Goal: Information Seeking & Learning: Check status

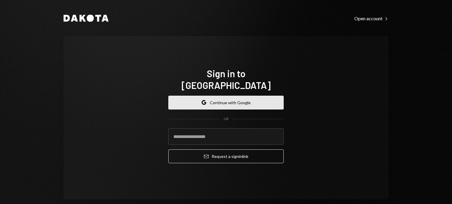
click at [229, 98] on button "Google Continue with Google" at bounding box center [225, 103] width 115 height 14
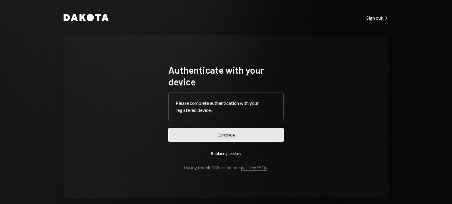
click at [233, 139] on button "Continue" at bounding box center [225, 135] width 115 height 14
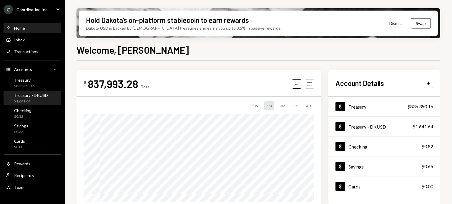
click at [24, 91] on link "Treasury - DKUSD $1,641.64" at bounding box center [33, 98] width 58 height 14
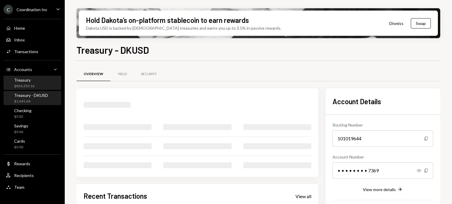
click at [24, 88] on div "$836,350.16" at bounding box center [24, 86] width 20 height 5
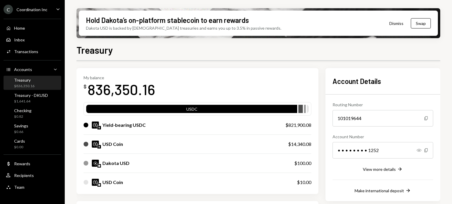
scroll to position [29, 0]
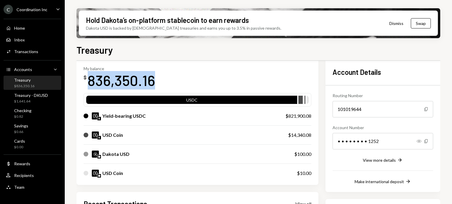
drag, startPoint x: 158, startPoint y: 81, endPoint x: 89, endPoint y: 85, distance: 69.2
click at [89, 85] on div "My balance $ 836,350.16" at bounding box center [197, 78] width 228 height 24
copy div "836,350.16"
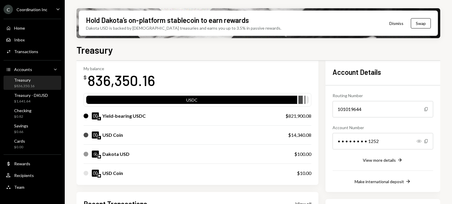
click at [298, 113] on div "$821,900.08" at bounding box center [298, 116] width 26 height 7
click at [298, 118] on div "$821,900.08" at bounding box center [298, 116] width 26 height 7
copy div "821,900.08"
click at [305, 136] on div "$14,340.08" at bounding box center [299, 135] width 23 height 7
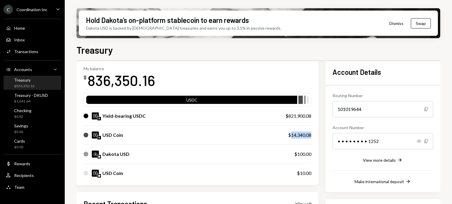
click at [305, 136] on div "$14,340.08" at bounding box center [299, 135] width 23 height 7
copy div "14,340.08"
click at [305, 153] on div "$100.00" at bounding box center [302, 154] width 17 height 7
copy div "100.00"
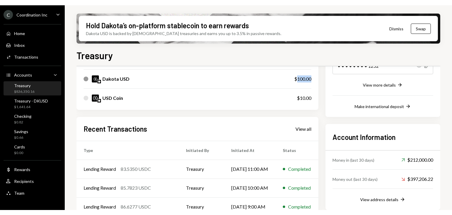
scroll to position [118, 0]
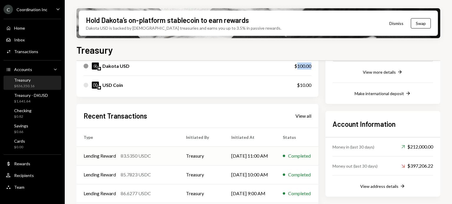
drag, startPoint x: 79, startPoint y: 157, endPoint x: 273, endPoint y: 157, distance: 193.8
click at [273, 157] on tr "Lending Reward 83.5350 USDC Treasury 09/30/25 11:00 AM Completed" at bounding box center [197, 156] width 242 height 19
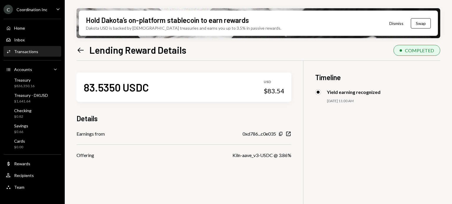
click at [149, 114] on div "Details" at bounding box center [183, 119] width 215 height 10
drag, startPoint x: 90, startPoint y: 51, endPoint x: 156, endPoint y: 51, distance: 66.4
click at [156, 51] on h1 "Lending Reward Details" at bounding box center [137, 50] width 97 height 12
copy h1 "Lending Reward"
drag, startPoint x: 86, startPoint y: 87, endPoint x: 121, endPoint y: 87, distance: 35.6
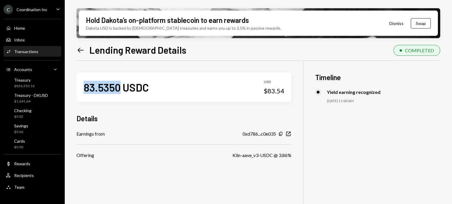
click at [121, 87] on div "83.5350 USDC" at bounding box center [115, 87] width 65 height 13
copy div "83.5350"
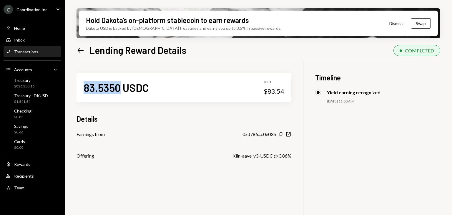
click at [82, 49] on icon "Left Arrow" at bounding box center [80, 50] width 8 height 8
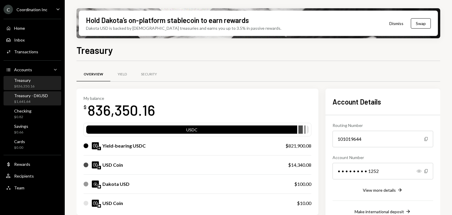
click at [36, 93] on div "Treasury - DKUSD" at bounding box center [31, 95] width 34 height 5
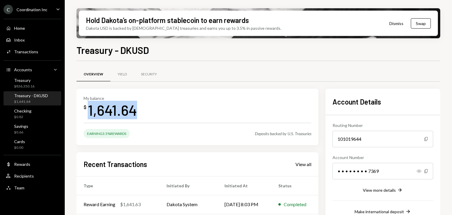
drag, startPoint x: 138, startPoint y: 112, endPoint x: 89, endPoint y: 115, distance: 48.9
click at [89, 115] on div "My balance $ 1,641.64" at bounding box center [197, 108] width 228 height 24
copy div "1,641.64"
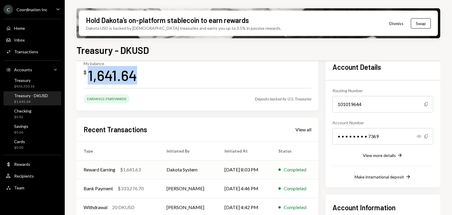
scroll to position [59, 0]
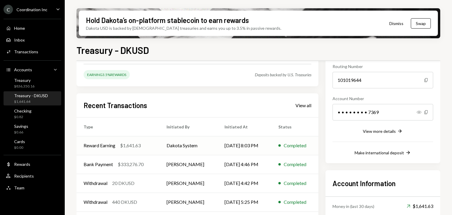
click at [131, 146] on div "$1,641.63" at bounding box center [130, 145] width 21 height 7
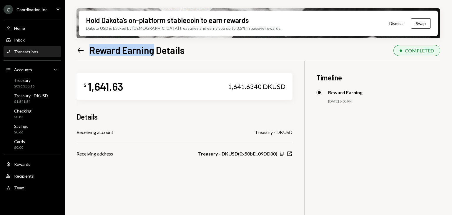
drag, startPoint x: 90, startPoint y: 49, endPoint x: 153, endPoint y: 52, distance: 63.0
click at [153, 52] on h1 "Reward Earning Details" at bounding box center [136, 50] width 95 height 12
copy h1 "Reward Earning"
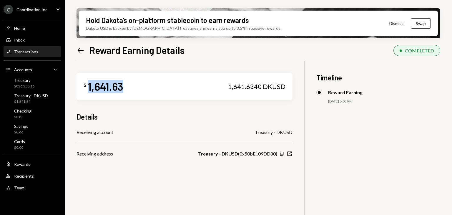
drag, startPoint x: 88, startPoint y: 87, endPoint x: 124, endPoint y: 88, distance: 35.9
click at [124, 88] on div "$ 1,641.63 1,641.6340 DKUSD" at bounding box center [184, 86] width 216 height 27
copy div "1,641.63"
click at [33, 110] on div "Checking $0.82" at bounding box center [32, 113] width 53 height 11
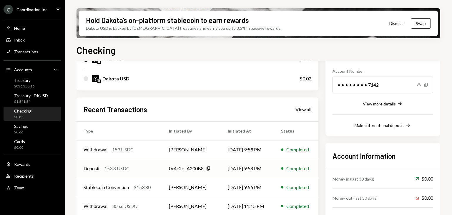
scroll to position [110, 0]
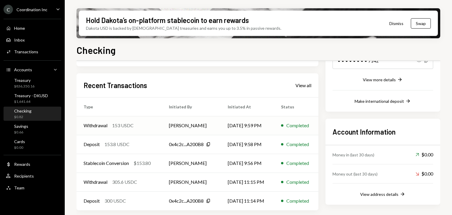
click at [138, 126] on div "Withdrawal 153 USDC" at bounding box center [118, 125] width 71 height 7
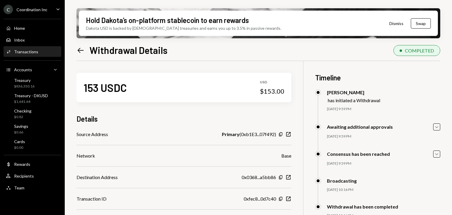
click at [111, 52] on h1 "Withdrawal Details" at bounding box center [128, 50] width 78 height 12
copy h1 "Withdrawal"
drag, startPoint x: 266, startPoint y: 91, endPoint x: 272, endPoint y: 93, distance: 5.8
click at [275, 95] on div "153 USDC USD $153.00" at bounding box center [183, 87] width 215 height 29
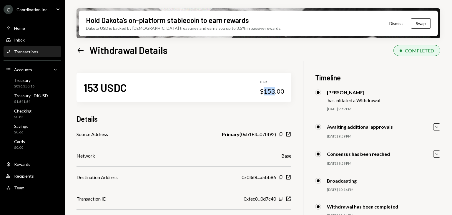
drag, startPoint x: 264, startPoint y: 90, endPoint x: 273, endPoint y: 92, distance: 9.7
click at [273, 92] on div "$153.00" at bounding box center [272, 91] width 24 height 8
copy div "153"
click at [30, 127] on div "Savings $0.66" at bounding box center [32, 128] width 53 height 11
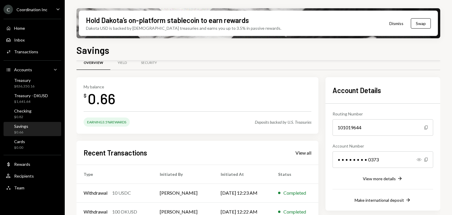
scroll to position [29, 0]
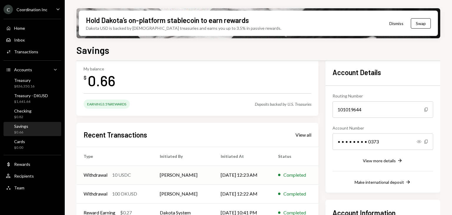
click at [117, 176] on div "10 USDC" at bounding box center [121, 174] width 19 height 7
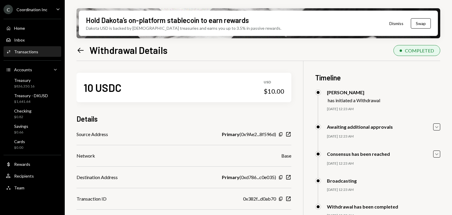
click at [115, 47] on h1 "Withdrawal Details" at bounding box center [128, 50] width 78 height 12
copy h1 "Withdrawal"
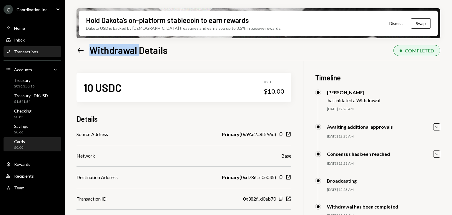
click at [34, 141] on div "Cards $0.00" at bounding box center [32, 144] width 53 height 11
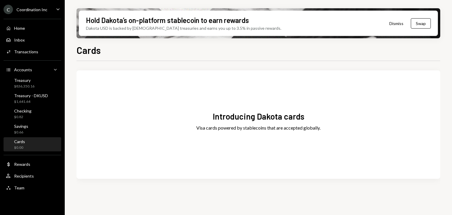
click at [36, 24] on div "Home Home" at bounding box center [32, 28] width 53 height 10
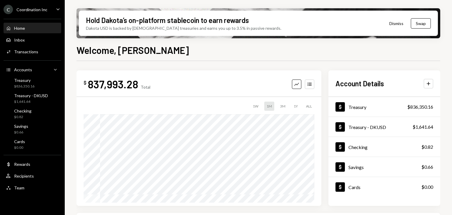
click at [58, 10] on icon "Caret Down" at bounding box center [58, 9] width 6 height 6
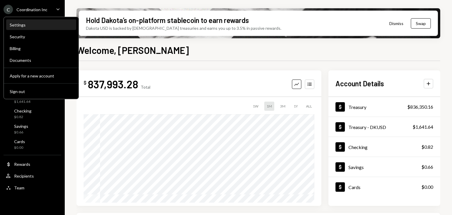
click at [24, 28] on div "Settings" at bounding box center [41, 25] width 63 height 10
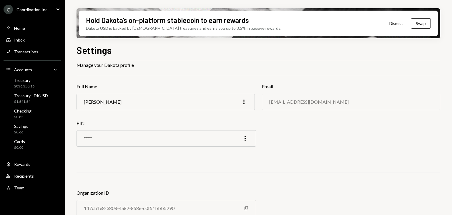
scroll to position [38, 0]
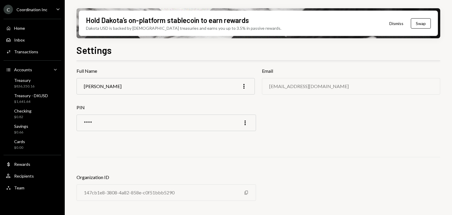
click at [50, 7] on div "C Coordination Inc Caret Down" at bounding box center [32, 9] width 65 height 9
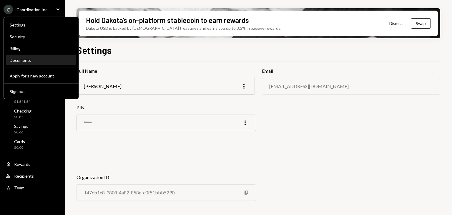
click at [35, 60] on div "Documents" at bounding box center [41, 60] width 63 height 5
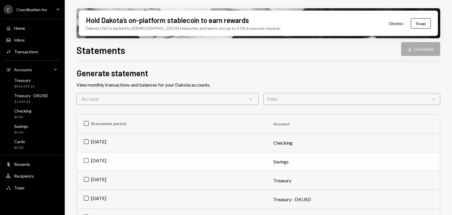
scroll to position [29, 0]
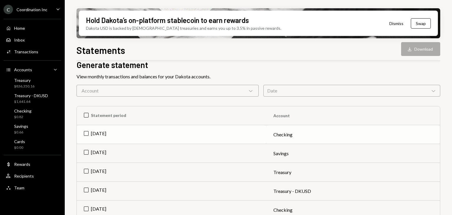
click at [86, 132] on td "[DATE]" at bounding box center [171, 134] width 189 height 19
click at [407, 46] on icon "Download" at bounding box center [409, 49] width 6 height 6
click at [86, 130] on td "Check Aug 2025" at bounding box center [171, 134] width 189 height 19
click at [87, 171] on td "[DATE]" at bounding box center [171, 172] width 189 height 19
click at [427, 47] on button "Download Download" at bounding box center [420, 49] width 39 height 14
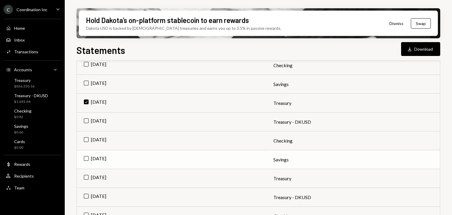
scroll to position [118, 0]
click at [86, 83] on td "Check Aug 2025" at bounding box center [171, 83] width 189 height 19
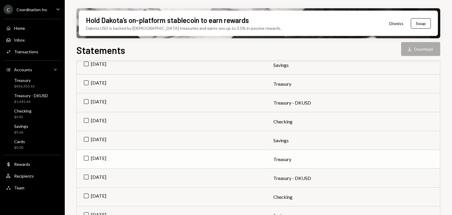
click at [86, 157] on td "[DATE]" at bounding box center [171, 159] width 189 height 19
click at [430, 52] on button "Download Download" at bounding box center [420, 49] width 39 height 14
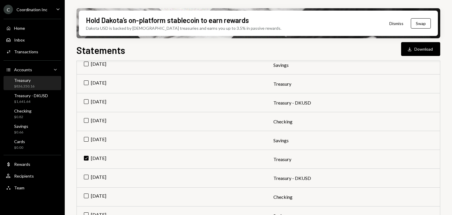
click at [27, 80] on div "Treasury" at bounding box center [24, 80] width 20 height 5
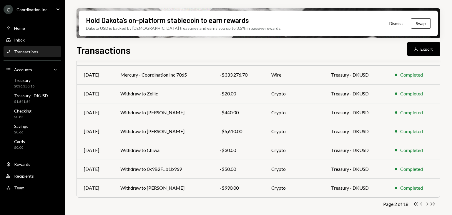
drag, startPoint x: 0, startPoint y: 0, endPoint x: 426, endPoint y: 204, distance: 472.1
click at [426, 204] on icon "Chevron Right" at bounding box center [427, 204] width 6 height 6
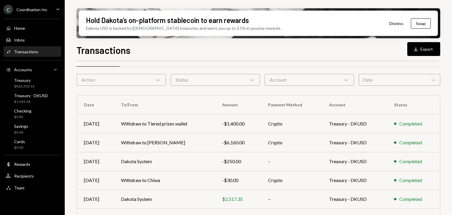
scroll to position [120, 0]
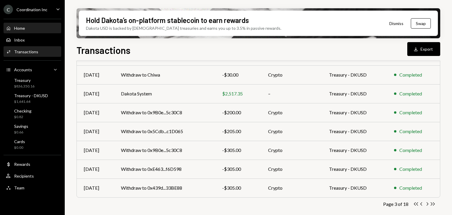
click at [32, 30] on div "Home Home" at bounding box center [32, 28] width 53 height 5
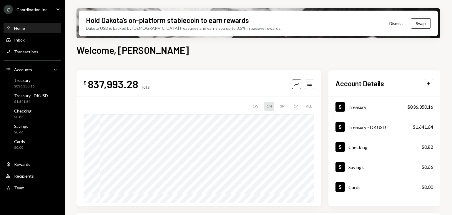
click at [46, 12] on div "C Coordination Inc" at bounding box center [26, 9] width 44 height 9
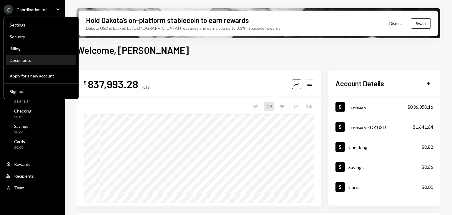
click at [34, 59] on div "Documents" at bounding box center [41, 60] width 63 height 5
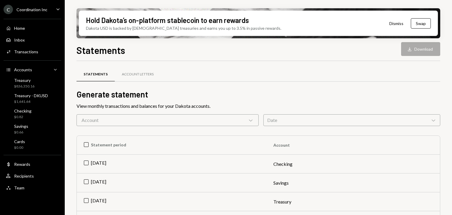
click at [185, 119] on div "Account Chevron Down" at bounding box center [167, 120] width 182 height 12
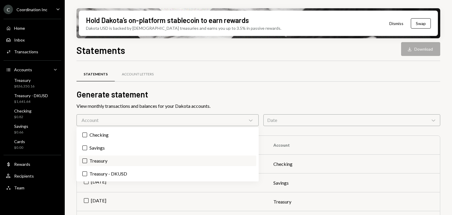
click at [86, 160] on button "Treasury" at bounding box center [84, 160] width 5 height 5
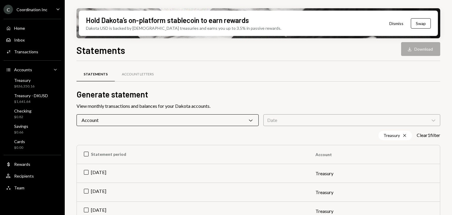
click at [283, 66] on div "Statements Account Letters Generate statement View monthly transactions and bal…" at bounding box center [257, 193] width 363 height 265
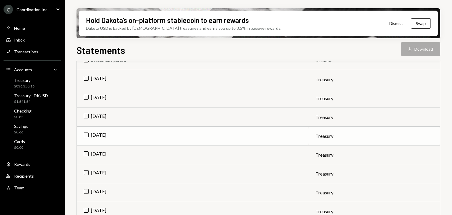
scroll to position [105, 0]
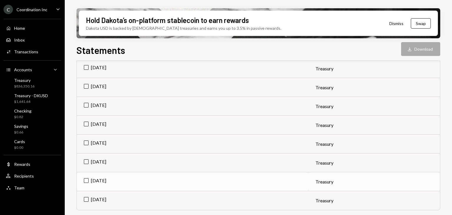
click at [83, 180] on td "[DATE]" at bounding box center [192, 181] width 231 height 19
click at [414, 44] on button "Download Download" at bounding box center [420, 49] width 39 height 14
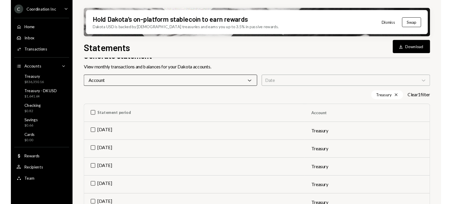
scroll to position [16, 0]
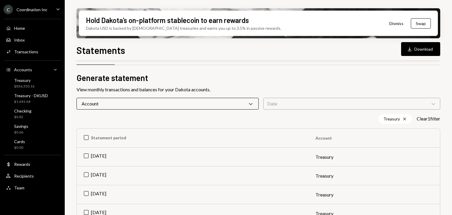
click at [132, 102] on div "Account Chevron Down" at bounding box center [167, 104] width 182 height 12
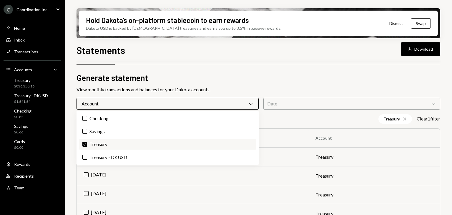
click at [89, 144] on label "Check Treasury" at bounding box center [167, 144] width 177 height 11
click at [87, 144] on button "Check" at bounding box center [84, 144] width 5 height 5
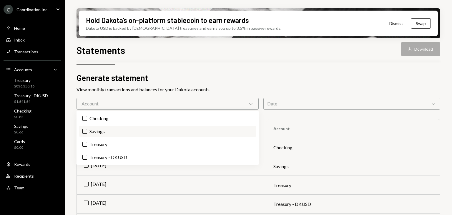
click at [84, 129] on button "Savings" at bounding box center [84, 131] width 5 height 5
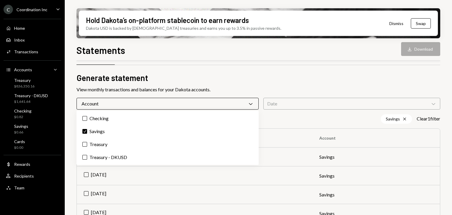
click at [293, 62] on div "Statements Account Letters" at bounding box center [257, 57] width 363 height 15
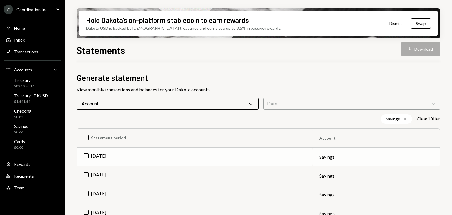
click at [105, 154] on td "[DATE]" at bounding box center [194, 156] width 235 height 19
click at [421, 50] on button "Download Download" at bounding box center [420, 49] width 39 height 14
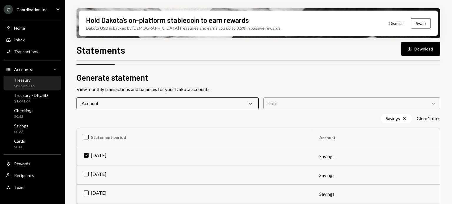
click at [25, 84] on div "$836,350.16" at bounding box center [24, 86] width 20 height 5
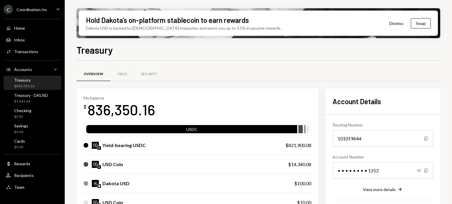
scroll to position [118, 0]
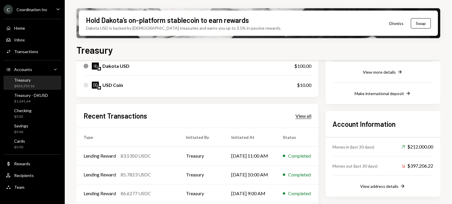
click at [308, 116] on div "View all" at bounding box center [303, 116] width 16 height 6
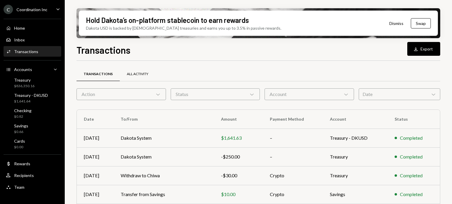
click at [131, 72] on div "All Activity" at bounding box center [137, 74] width 21 height 5
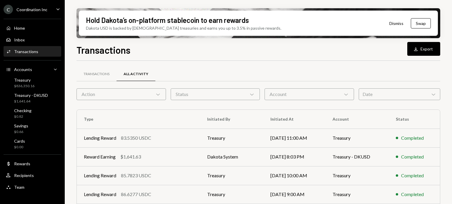
click at [148, 96] on div "Action Chevron Down" at bounding box center [120, 94] width 89 height 12
click at [222, 71] on div "Transactions All Activity" at bounding box center [257, 74] width 363 height 15
click at [216, 94] on div "Status Chevron Down" at bounding box center [215, 94] width 89 height 12
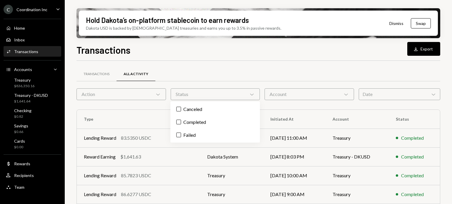
click at [216, 94] on div "Status Chevron Down" at bounding box center [215, 94] width 89 height 12
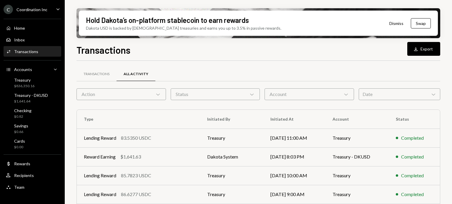
click at [270, 95] on div "Account Chevron Down" at bounding box center [308, 94] width 89 height 12
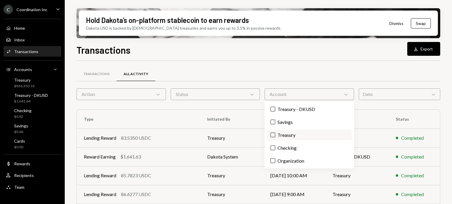
click at [274, 134] on button "Treasury" at bounding box center [272, 135] width 5 height 5
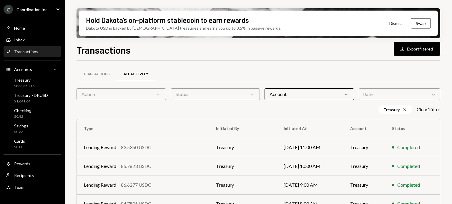
click at [283, 74] on div "Transactions All Activity" at bounding box center [257, 74] width 363 height 15
click at [384, 96] on div "Date Chevron Down" at bounding box center [398, 94] width 81 height 12
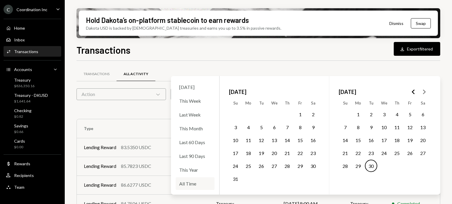
click at [192, 183] on div "All Time" at bounding box center [195, 184] width 39 height 13
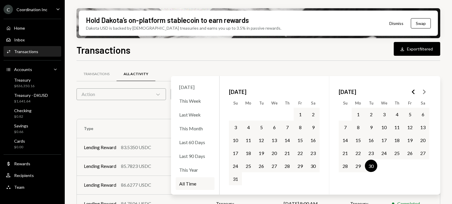
click at [259, 64] on div "Transactions All Activity Action Chevron Down Status Chevron Down Account Chevr…" at bounding box center [257, 206] width 363 height 290
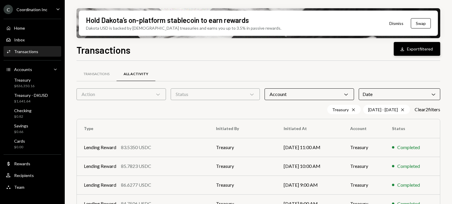
click at [417, 50] on button "Download Export filtered" at bounding box center [416, 49] width 46 height 14
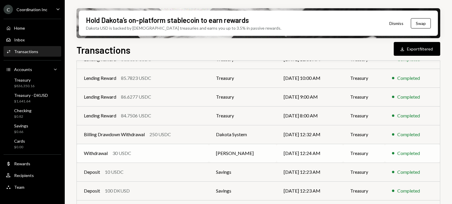
scroll to position [140, 0]
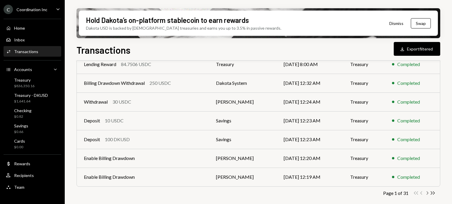
click at [427, 191] on icon "Chevron Right" at bounding box center [427, 194] width 6 height 6
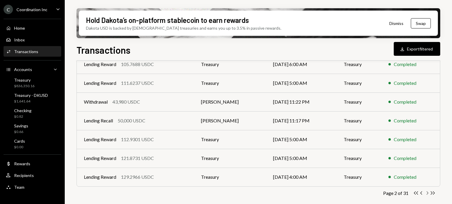
click at [426, 193] on icon "Chevron Right" at bounding box center [427, 194] width 6 height 6
click at [431, 191] on icon "Double Arrow Right" at bounding box center [433, 194] width 6 height 6
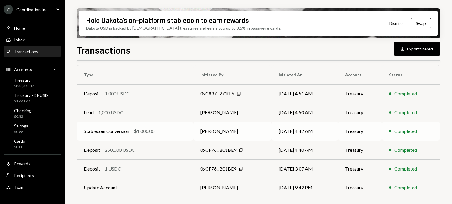
scroll to position [83, 0]
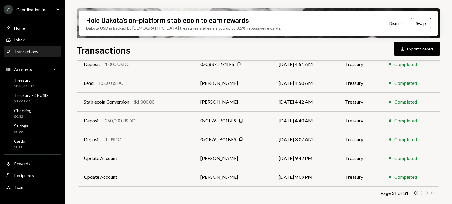
click at [421, 194] on icon "Chevron Left" at bounding box center [421, 194] width 6 height 6
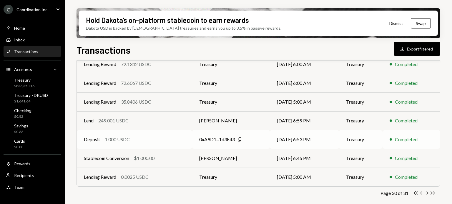
scroll to position [140, 0]
click at [178, 165] on td "Stablecoin Conversion $1,000.00" at bounding box center [134, 158] width 115 height 19
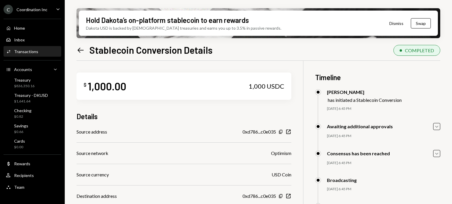
click at [80, 48] on icon "Left Arrow" at bounding box center [80, 50] width 8 height 8
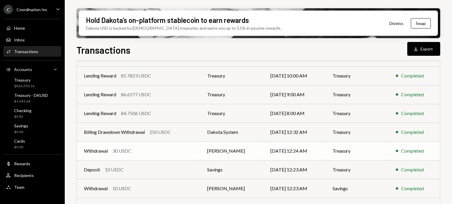
scroll to position [118, 0]
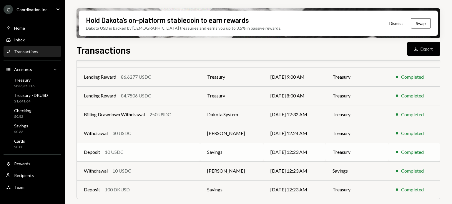
scroll to position [130, 0]
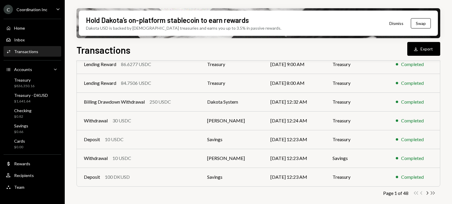
click at [434, 193] on icon "button" at bounding box center [432, 193] width 4 height 3
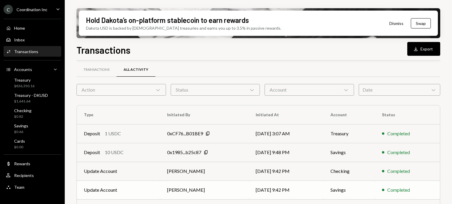
scroll to position [0, 0]
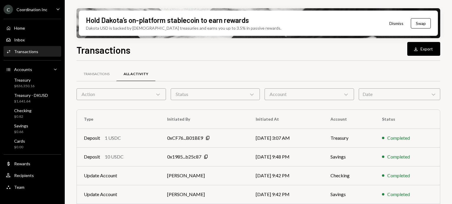
click at [296, 94] on div "Account Chevron Down" at bounding box center [308, 94] width 89 height 12
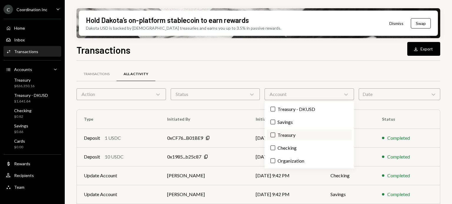
click at [276, 135] on label "Treasury" at bounding box center [309, 135] width 84 height 11
click at [275, 135] on button "Treasury" at bounding box center [272, 135] width 5 height 5
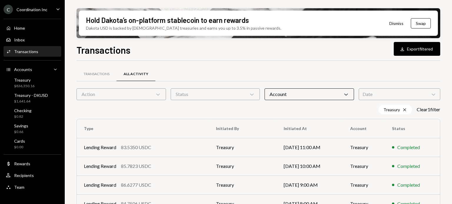
click at [244, 68] on div "Transactions All Activity" at bounding box center [257, 74] width 363 height 15
click at [282, 91] on div "Account Chevron Down" at bounding box center [308, 94] width 89 height 12
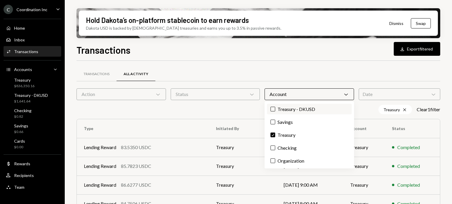
click at [271, 105] on label "Treasury - DKUSD" at bounding box center [309, 109] width 84 height 11
click at [271, 107] on button "Treasury - DKUSD" at bounding box center [272, 109] width 5 height 5
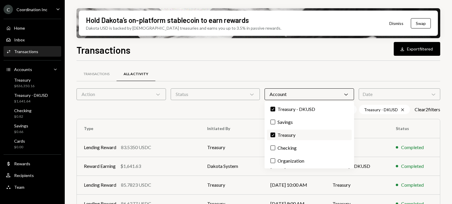
click at [273, 134] on button "Check" at bounding box center [272, 135] width 5 height 5
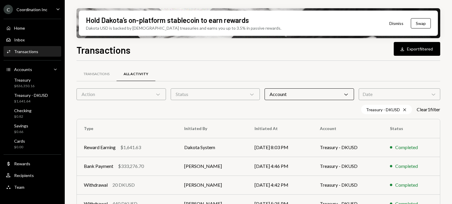
click at [445, 138] on div "Hold Dakota’s on-platform stablecoin to earn rewards Dakota USD is backed by U.…" at bounding box center [258, 102] width 387 height 204
click at [387, 96] on div "Date Chevron Down" at bounding box center [398, 94] width 81 height 12
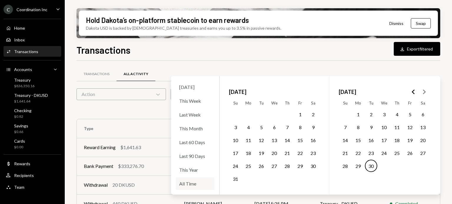
click at [193, 185] on div "All Time" at bounding box center [195, 184] width 39 height 13
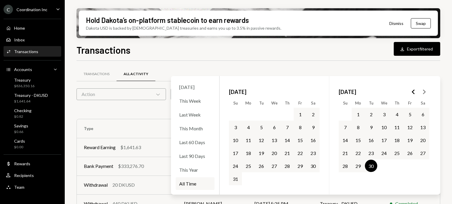
click at [330, 57] on div "Transactions Download Export filtered Transactions All Activity Action Chevron …" at bounding box center [257, 141] width 363 height 196
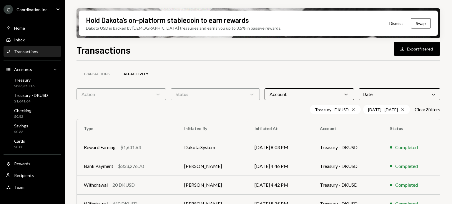
click at [111, 94] on div "Action Chevron Down" at bounding box center [120, 94] width 89 height 12
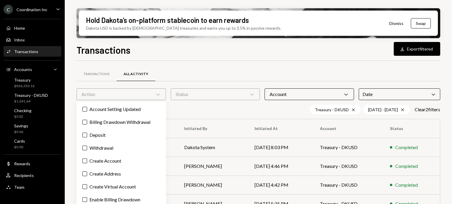
click at [111, 94] on div "Action Chevron Down" at bounding box center [120, 94] width 89 height 12
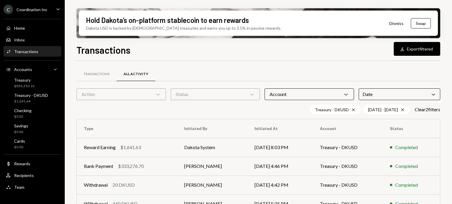
drag, startPoint x: 421, startPoint y: 47, endPoint x: 346, endPoint y: 47, distance: 75.6
click at [421, 47] on button "Download Export filtered" at bounding box center [416, 49] width 46 height 14
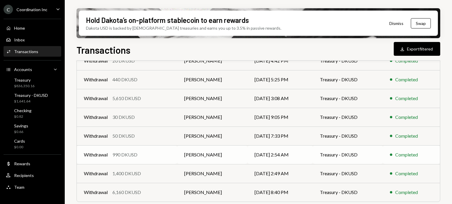
scroll to position [140, 0]
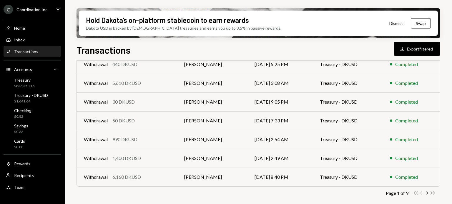
click at [430, 196] on icon "Double Arrow Right" at bounding box center [433, 194] width 6 height 6
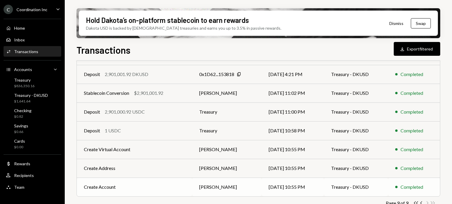
scroll to position [83, 0]
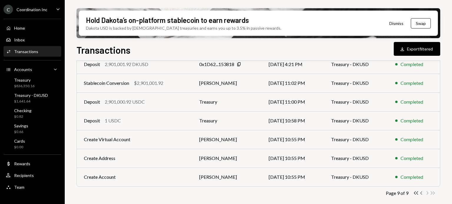
click at [421, 194] on icon "Chevron Left" at bounding box center [421, 194] width 6 height 6
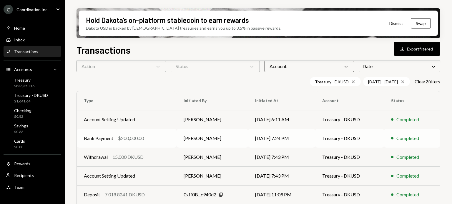
scroll to position [0, 0]
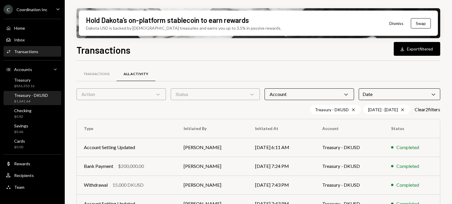
click at [40, 96] on div "Treasury - DKUSD" at bounding box center [31, 95] width 34 height 5
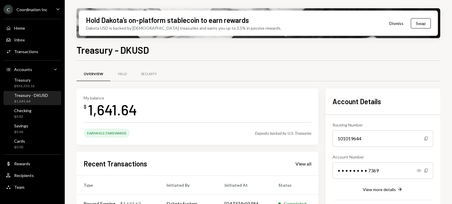
click at [40, 14] on div "C Coordination Inc" at bounding box center [26, 9] width 44 height 9
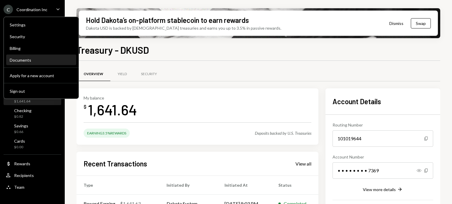
click at [31, 58] on div "Documents" at bounding box center [41, 60] width 63 height 5
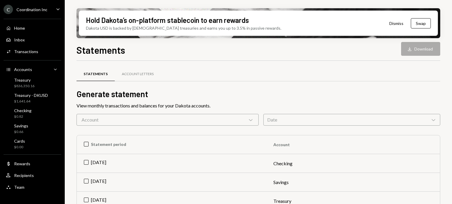
click at [235, 118] on div "Account Chevron Down" at bounding box center [167, 120] width 182 height 12
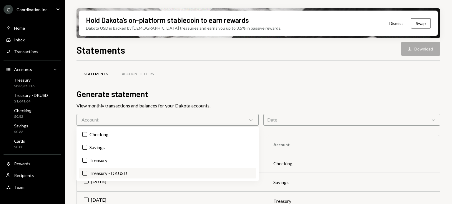
click at [102, 173] on label "Treasury - DKUSD" at bounding box center [167, 173] width 177 height 11
click at [87, 173] on button "Treasury - DKUSD" at bounding box center [84, 173] width 5 height 5
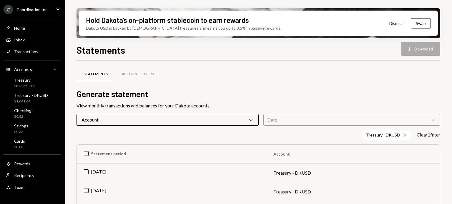
click at [296, 118] on div "Date Chevron Down" at bounding box center [351, 120] width 177 height 12
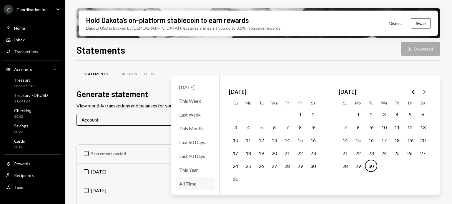
click at [189, 183] on div "All Time" at bounding box center [195, 184] width 39 height 13
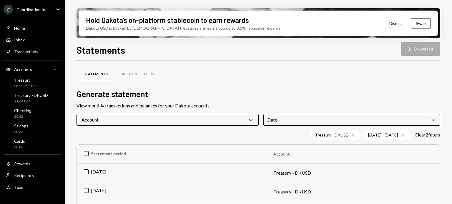
click at [234, 63] on div "Statements Account Letters Generate statement View monthly transactions and bal…" at bounding box center [257, 203] width 363 height 284
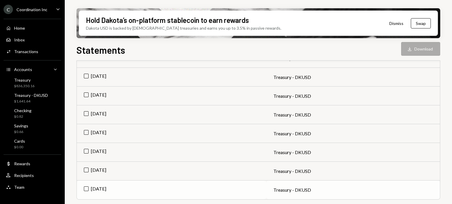
click at [118, 187] on td "[DATE]" at bounding box center [171, 190] width 189 height 19
click at [415, 43] on button "Download Download" at bounding box center [420, 49] width 39 height 14
click at [93, 191] on td "Check Dec 2024" at bounding box center [171, 190] width 189 height 19
click at [94, 172] on td "[DATE]" at bounding box center [171, 171] width 189 height 19
click at [425, 50] on button "Download Download" at bounding box center [420, 49] width 39 height 14
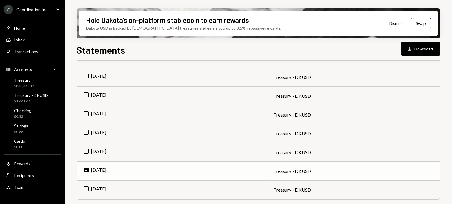
click at [89, 167] on td "Check [DATE]" at bounding box center [171, 171] width 189 height 19
click at [93, 153] on td "[DATE]" at bounding box center [171, 152] width 189 height 19
click at [422, 45] on button "Download Download" at bounding box center [420, 49] width 39 height 14
click at [91, 151] on td "Check Feb 2025" at bounding box center [171, 152] width 189 height 19
click at [93, 133] on td "[DATE]" at bounding box center [171, 133] width 189 height 19
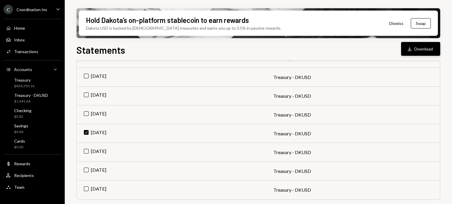
click at [405, 47] on button "Download Download" at bounding box center [420, 49] width 39 height 14
click at [108, 131] on td "Check Mar 2025" at bounding box center [171, 133] width 189 height 19
click at [106, 117] on td "Apr 2025" at bounding box center [171, 115] width 189 height 19
click at [425, 51] on button "Download Download" at bounding box center [420, 49] width 39 height 14
click at [85, 114] on td "Check Apr 2025" at bounding box center [171, 115] width 189 height 19
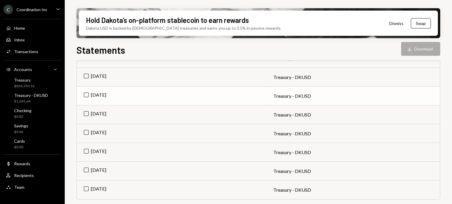
click at [86, 98] on td "May 2025" at bounding box center [171, 96] width 189 height 19
click at [420, 49] on button "Download Download" at bounding box center [420, 49] width 39 height 14
click at [98, 91] on td "Check May 2025" at bounding box center [171, 96] width 189 height 19
click at [98, 79] on td "Jun 2025" at bounding box center [171, 77] width 189 height 19
click at [403, 50] on button "Download Download" at bounding box center [420, 49] width 39 height 14
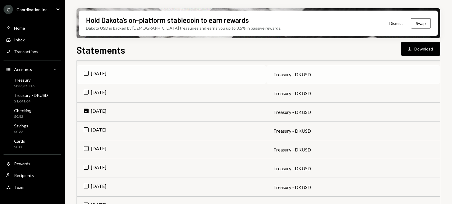
scroll to position [75, 0]
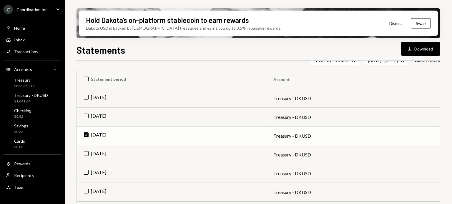
click at [96, 131] on td "Check Jun 2025" at bounding box center [171, 136] width 189 height 19
click at [94, 116] on td "Jul 2025" at bounding box center [171, 117] width 189 height 19
click at [414, 48] on button "Download Download" at bounding box center [420, 49] width 39 height 14
drag, startPoint x: 93, startPoint y: 113, endPoint x: 101, endPoint y: 92, distance: 23.1
click at [93, 114] on td "Check Jul 2025" at bounding box center [171, 117] width 189 height 19
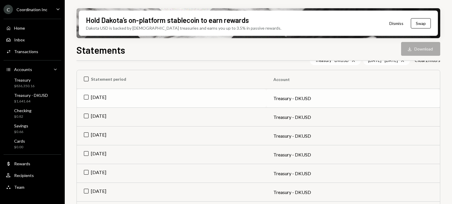
drag, startPoint x: 99, startPoint y: 94, endPoint x: 122, endPoint y: 99, distance: 22.8
click at [99, 95] on td "Aug 2025" at bounding box center [171, 98] width 189 height 19
click at [423, 43] on button "Download Download" at bounding box center [420, 49] width 39 height 14
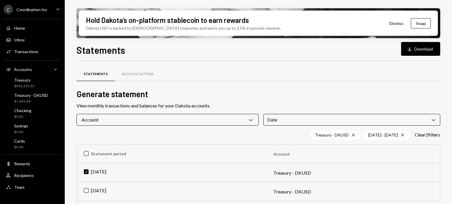
click at [93, 74] on div "Statements" at bounding box center [95, 74] width 24 height 5
click at [202, 124] on div "Account Chevron Down" at bounding box center [167, 120] width 182 height 12
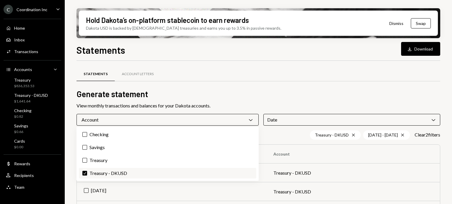
click at [89, 175] on label "Check Treasury - DKUSD" at bounding box center [167, 173] width 177 height 11
click at [87, 175] on button "Check" at bounding box center [84, 173] width 5 height 5
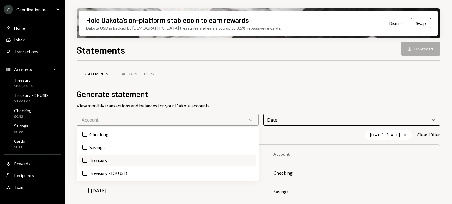
click at [85, 160] on button "Treasury" at bounding box center [84, 160] width 5 height 5
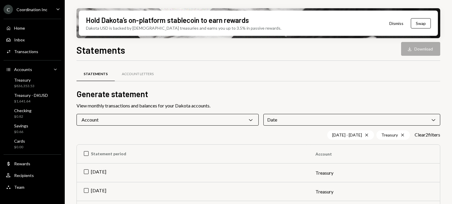
click at [270, 76] on div "Statements Account Letters" at bounding box center [257, 74] width 363 height 15
click at [365, 135] on icon at bounding box center [366, 135] width 3 height 3
click at [330, 122] on div "Date Chevron Down" at bounding box center [351, 120] width 177 height 12
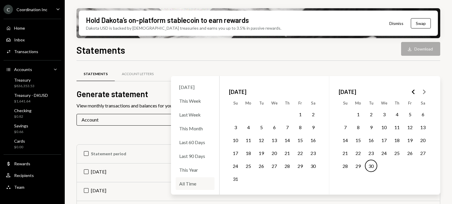
click at [188, 184] on div "All Time" at bounding box center [195, 184] width 39 height 13
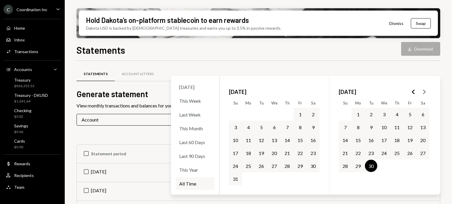
click at [302, 63] on div "Statements Account Letters Generate statement View monthly transactions and bal…" at bounding box center [257, 203] width 363 height 284
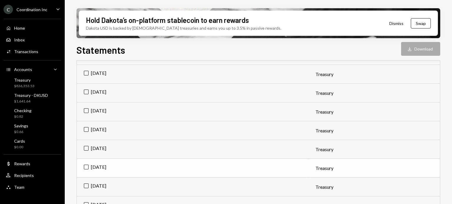
scroll to position [133, 0]
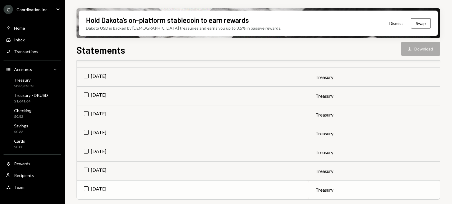
click at [118, 186] on td "Dec 2024" at bounding box center [192, 190] width 231 height 19
click at [424, 46] on button "Download Download" at bounding box center [420, 49] width 39 height 14
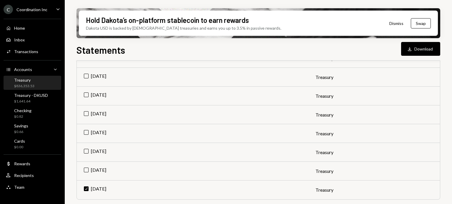
click at [34, 87] on div "Treasury $836,353.53" at bounding box center [32, 83] width 53 height 11
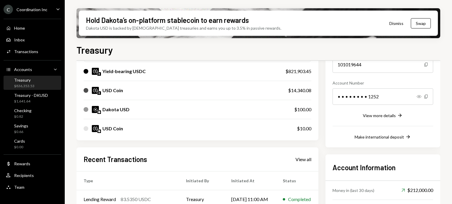
scroll to position [133, 0]
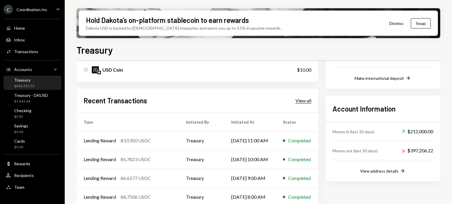
click at [301, 103] on div "View all" at bounding box center [303, 101] width 16 height 6
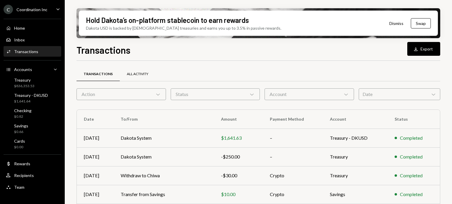
click at [142, 73] on div "All Activity" at bounding box center [137, 74] width 21 height 5
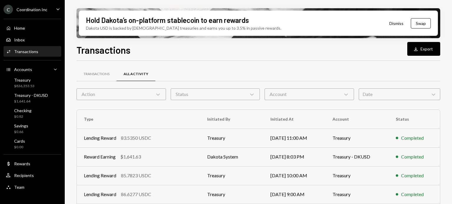
click at [236, 93] on div "Status Chevron Down" at bounding box center [215, 94] width 89 height 12
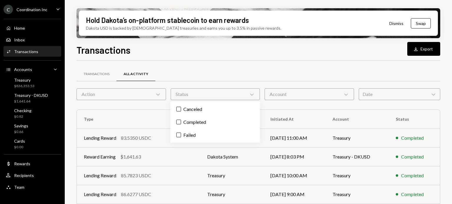
click at [286, 97] on div "Account Chevron Down" at bounding box center [308, 94] width 89 height 12
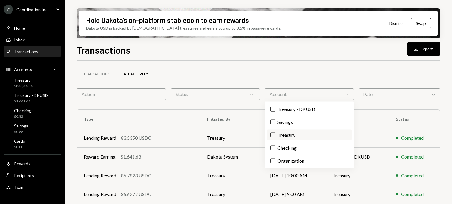
click at [285, 131] on label "Treasury" at bounding box center [309, 135] width 84 height 11
click at [275, 133] on button "Treasury" at bounding box center [272, 135] width 5 height 5
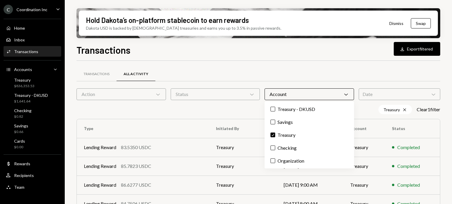
click at [293, 79] on div "Transactions All Activity" at bounding box center [257, 74] width 363 height 15
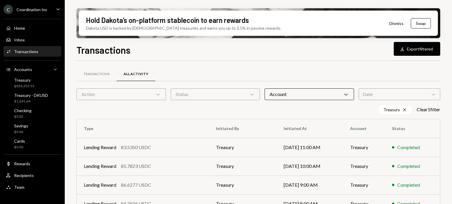
click at [373, 93] on div "Date Chevron Down" at bounding box center [398, 94] width 81 height 12
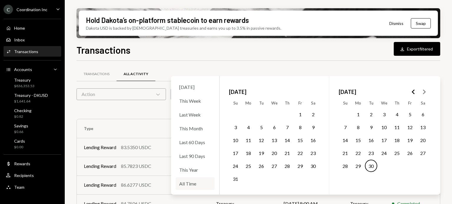
click at [189, 186] on div "All Time" at bounding box center [195, 184] width 39 height 13
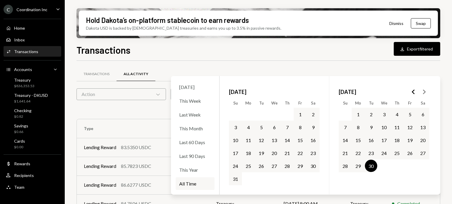
click at [209, 53] on div "Transactions Download Export filtered" at bounding box center [257, 49] width 363 height 13
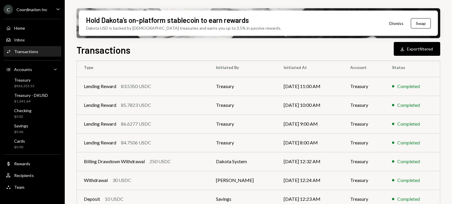
scroll to position [140, 0]
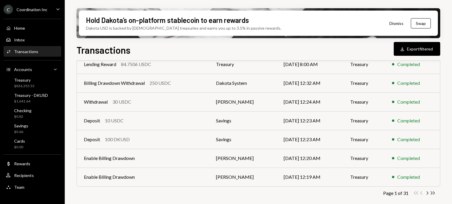
drag, startPoint x: 285, startPoint y: 126, endPoint x: 289, endPoint y: 214, distance: 87.7
click at [430, 193] on icon "Double Arrow Right" at bounding box center [433, 194] width 6 height 6
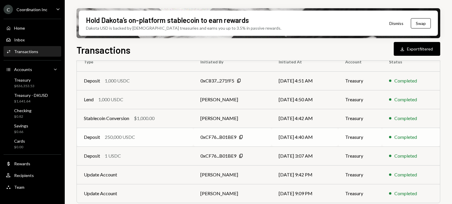
scroll to position [83, 0]
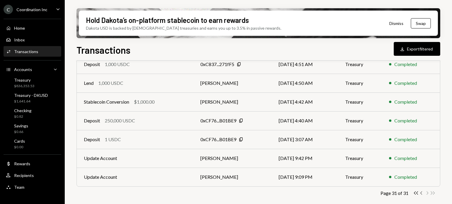
click at [422, 193] on icon "Chevron Left" at bounding box center [421, 194] width 6 height 6
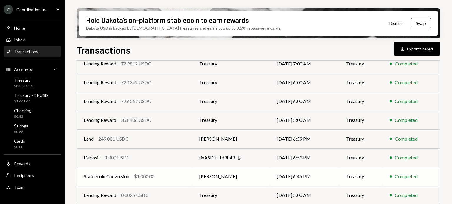
scroll to position [140, 0]
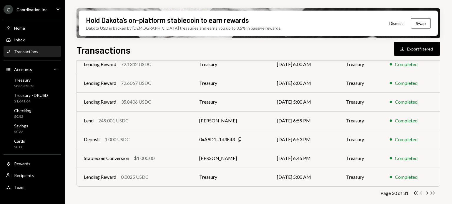
click at [422, 193] on icon "Chevron Left" at bounding box center [421, 194] width 6 height 6
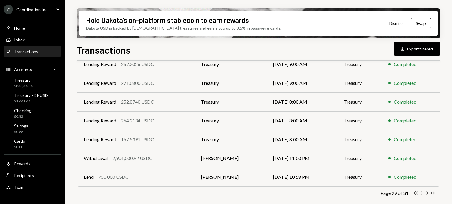
click at [38, 8] on div "Coordination Inc" at bounding box center [31, 9] width 31 height 5
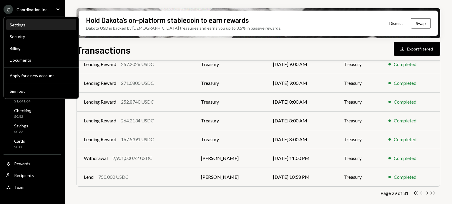
click at [15, 24] on div "Settings" at bounding box center [41, 24] width 63 height 5
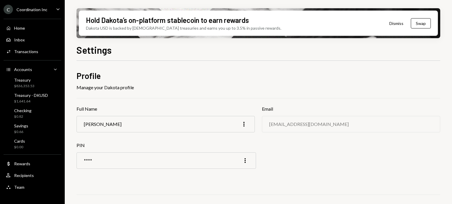
click at [47, 10] on div "C Coordination Inc Caret Down" at bounding box center [32, 9] width 65 height 9
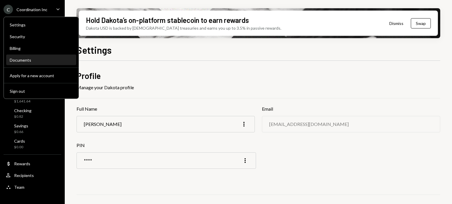
click at [40, 62] on div "Documents" at bounding box center [41, 60] width 63 height 10
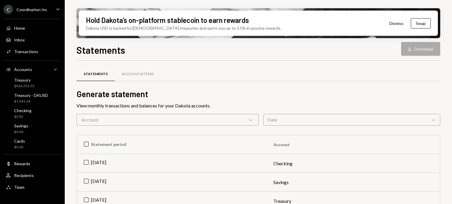
click at [237, 120] on div "Account Chevron Down" at bounding box center [167, 120] width 182 height 12
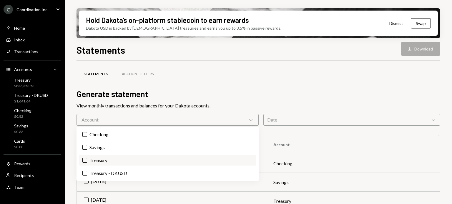
click at [92, 159] on label "Treasury" at bounding box center [167, 160] width 177 height 11
click at [87, 159] on button "Treasury" at bounding box center [84, 160] width 5 height 5
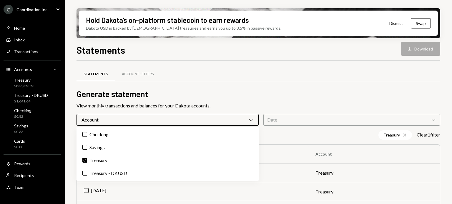
click at [245, 86] on div "Statements Account Letters" at bounding box center [257, 78] width 363 height 22
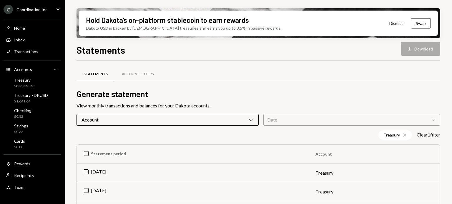
click at [326, 126] on div "Statements Account Letters Generate statement View monthly transactions and bal…" at bounding box center [257, 198] width 363 height 256
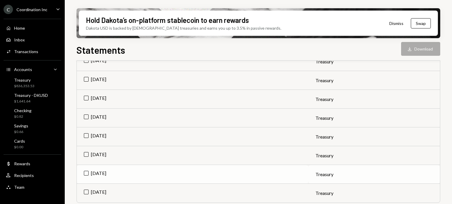
scroll to position [115, 0]
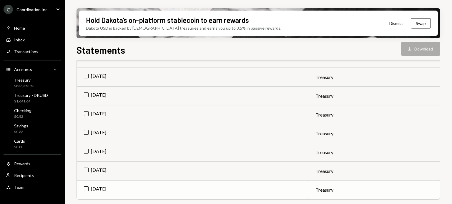
click at [103, 189] on td "[DATE]" at bounding box center [192, 190] width 231 height 19
click at [421, 49] on button "Download Download" at bounding box center [420, 49] width 39 height 14
click at [88, 188] on td "Check [DATE]" at bounding box center [192, 190] width 231 height 19
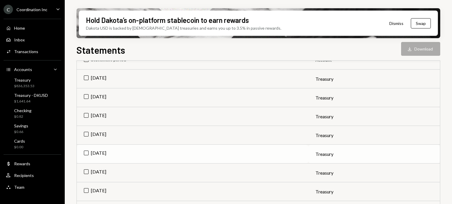
scroll to position [85, 0]
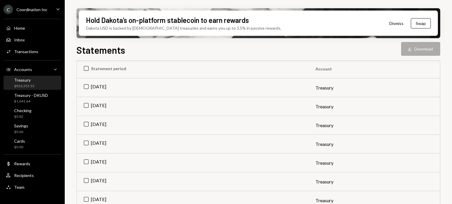
click at [41, 86] on div "Treasury $836,353.53" at bounding box center [32, 83] width 53 height 11
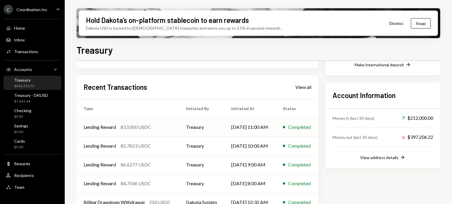
scroll to position [147, 0]
click at [315, 88] on div "Recent Transactions View all Type Initiated By Initiated At Status Lending Rewa…" at bounding box center [197, 143] width 242 height 137
click at [311, 86] on div "View all" at bounding box center [303, 87] width 16 height 6
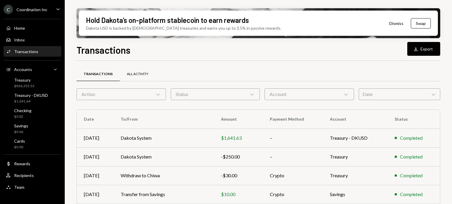
click at [143, 76] on div "All Activity" at bounding box center [137, 74] width 21 height 5
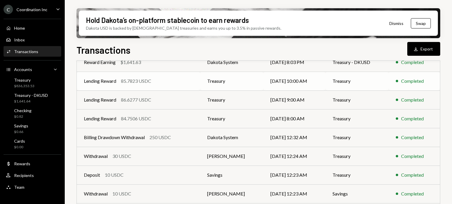
scroll to position [130, 0]
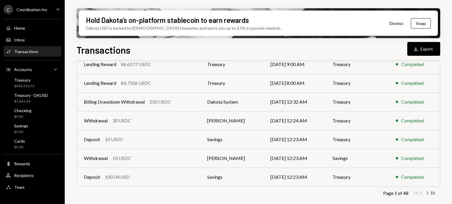
click at [426, 193] on icon "Chevron Right" at bounding box center [427, 194] width 6 height 6
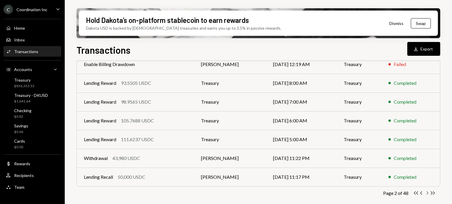
click at [428, 195] on icon "Chevron Right" at bounding box center [427, 194] width 6 height 6
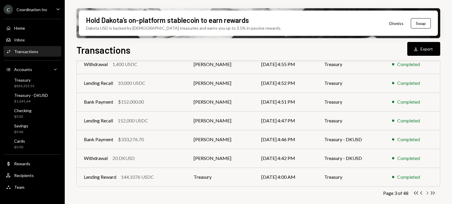
click at [426, 194] on icon "Chevron Right" at bounding box center [427, 194] width 6 height 6
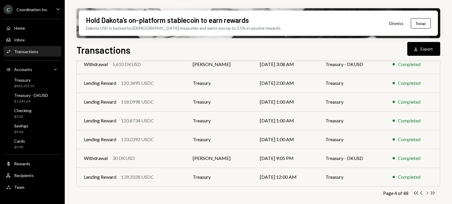
click at [427, 193] on icon "Chevron Right" at bounding box center [427, 194] width 6 height 6
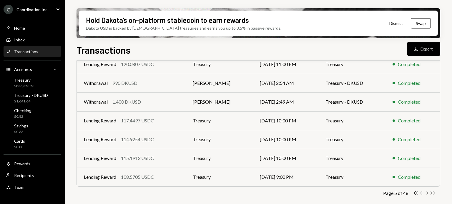
click at [427, 193] on icon "Chevron Right" at bounding box center [427, 194] width 6 height 6
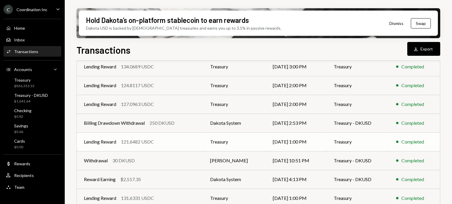
scroll to position [0, 0]
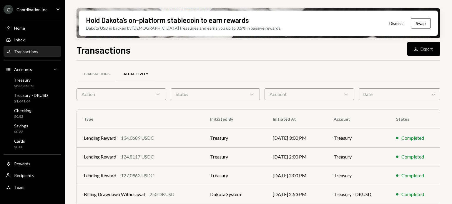
click at [307, 93] on div "Account Chevron Down" at bounding box center [308, 94] width 89 height 12
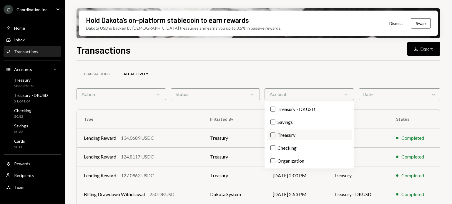
click at [289, 137] on label "Treasury" at bounding box center [309, 135] width 84 height 11
click at [275, 137] on button "Treasury" at bounding box center [272, 135] width 5 height 5
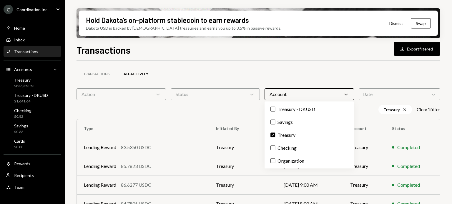
click at [287, 69] on div "Transactions All Activity" at bounding box center [257, 74] width 363 height 15
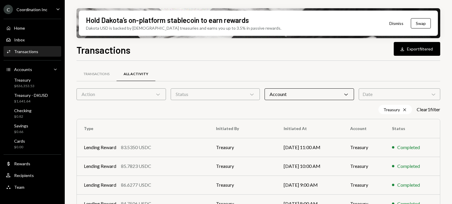
click at [142, 93] on div "Action Chevron Down" at bounding box center [120, 94] width 89 height 12
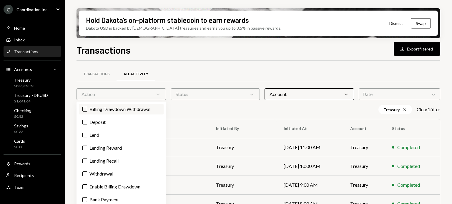
click at [108, 112] on label "Billing Drawdown Withdrawal" at bounding box center [121, 109] width 85 height 11
click at [87, 112] on button "Billing Drawdown Withdrawal" at bounding box center [84, 109] width 5 height 5
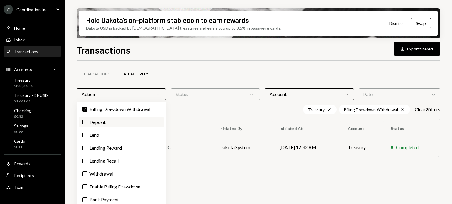
drag, startPoint x: 108, startPoint y: 121, endPoint x: 108, endPoint y: 127, distance: 5.6
click at [108, 122] on label "Deposit" at bounding box center [121, 122] width 85 height 11
click at [87, 122] on button "Deposit" at bounding box center [84, 122] width 5 height 5
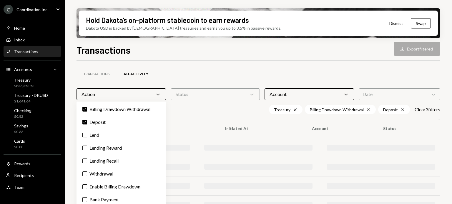
drag, startPoint x: 108, startPoint y: 137, endPoint x: 114, endPoint y: 155, distance: 18.3
click at [108, 137] on label "Lend" at bounding box center [121, 135] width 85 height 11
click at [87, 137] on button "Lend" at bounding box center [84, 135] width 5 height 5
drag, startPoint x: 114, startPoint y: 155, endPoint x: 119, endPoint y: 167, distance: 13.3
click at [114, 156] on div "Check Billing Drawdown Withdrawal Check Deposit Check Lend Lending Reward Lendi…" at bounding box center [120, 161] width 89 height 118
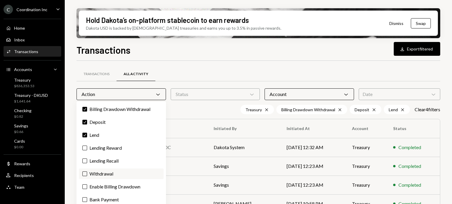
drag, startPoint x: 119, startPoint y: 169, endPoint x: 119, endPoint y: 172, distance: 3.2
click at [119, 169] on label "Withdrawal" at bounding box center [121, 174] width 85 height 11
click at [87, 172] on button "Withdrawal" at bounding box center [84, 174] width 5 height 5
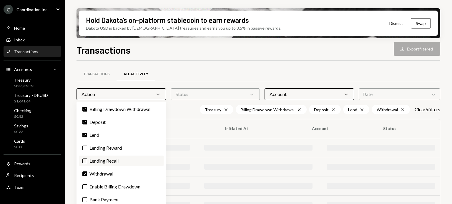
click at [114, 163] on label "Lending Recall" at bounding box center [121, 161] width 85 height 11
click at [87, 163] on button "Lending Recall" at bounding box center [84, 161] width 5 height 5
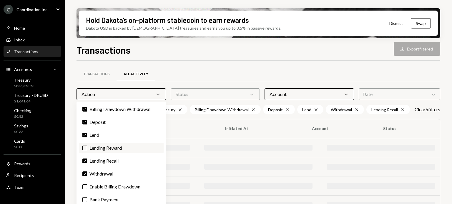
click at [114, 151] on label "Lending Reward" at bounding box center [121, 148] width 85 height 11
click at [87, 151] on button "Lending Reward" at bounding box center [84, 148] width 5 height 5
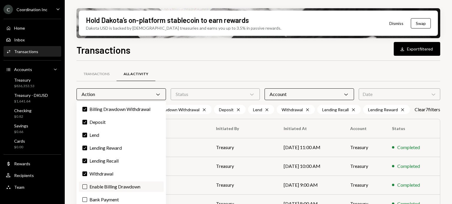
click at [119, 186] on label "Enable Billing Drawdown" at bounding box center [121, 187] width 85 height 11
click at [87, 186] on button "Enable Billing Drawdown" at bounding box center [84, 187] width 5 height 5
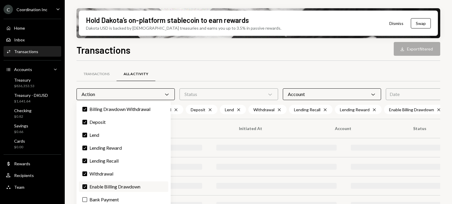
scroll to position [14, 0]
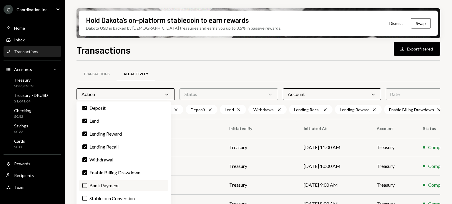
drag, startPoint x: 118, startPoint y: 187, endPoint x: 121, endPoint y: 190, distance: 4.2
click at [118, 188] on label "Bank Payment" at bounding box center [123, 186] width 89 height 11
click at [87, 188] on button "Bank Payment" at bounding box center [84, 185] width 5 height 5
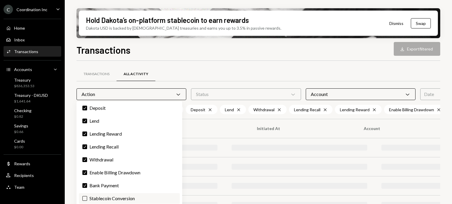
click at [132, 203] on label "Stablecoin Conversion" at bounding box center [129, 198] width 101 height 11
click at [87, 201] on button "Stablecoin Conversion" at bounding box center [84, 198] width 5 height 5
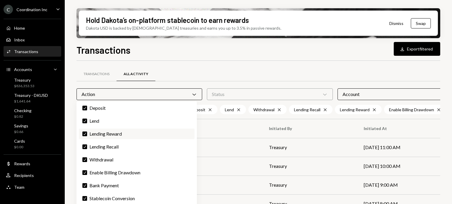
click at [111, 134] on label "Check Lending Reward" at bounding box center [137, 134] width 116 height 11
click at [87, 134] on button "Check" at bounding box center [84, 134] width 5 height 5
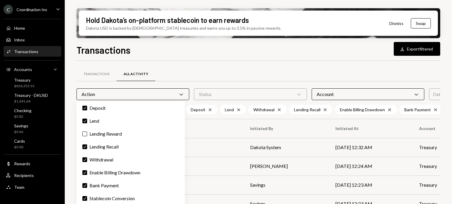
click at [210, 63] on div "Transactions All Activity Action Chevron Down Status Chevron Down Account Chevr…" at bounding box center [304, 206] width 457 height 290
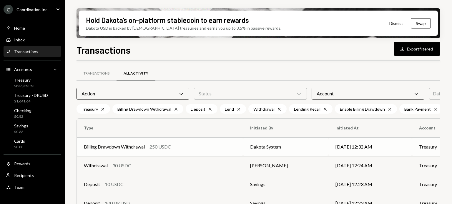
scroll to position [0, 0]
click at [211, 90] on div "Status Chevron Down" at bounding box center [250, 94] width 113 height 12
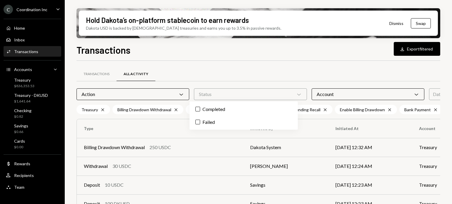
click at [211, 90] on div "Status Chevron Down" at bounding box center [250, 94] width 113 height 12
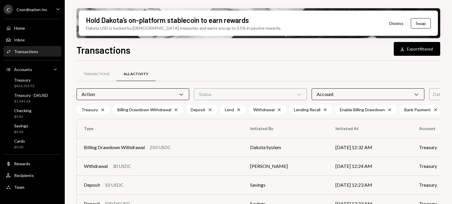
click at [133, 94] on div "Action Chevron Down" at bounding box center [132, 94] width 113 height 12
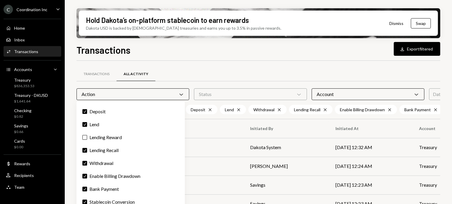
scroll to position [14, 0]
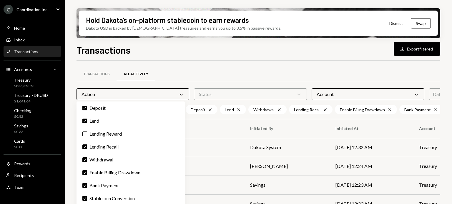
drag, startPoint x: 197, startPoint y: 68, endPoint x: 306, endPoint y: 99, distance: 113.3
click at [198, 68] on div "Transactions All Activity" at bounding box center [304, 74] width 457 height 15
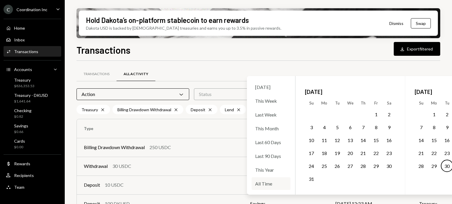
click at [268, 186] on div "All Time" at bounding box center [270, 184] width 39 height 13
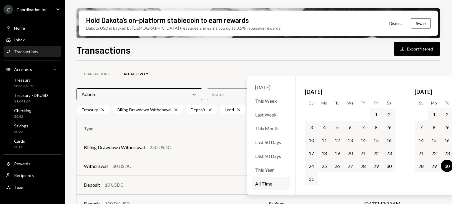
click at [263, 57] on div "Transactions Download Export filtered Transactions All Activity Action Chevron …" at bounding box center [257, 141] width 363 height 196
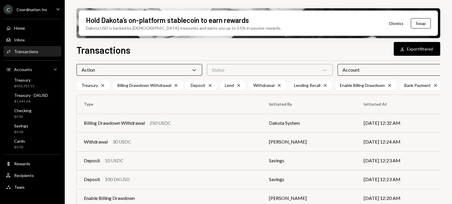
scroll to position [0, 0]
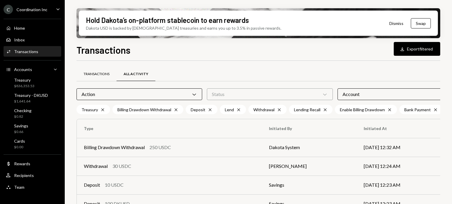
click at [96, 71] on div "Transactions" at bounding box center [96, 74] width 40 height 14
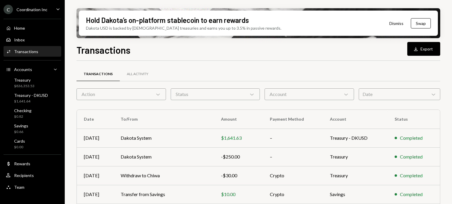
click at [289, 91] on div "Account Chevron Down" at bounding box center [308, 94] width 89 height 12
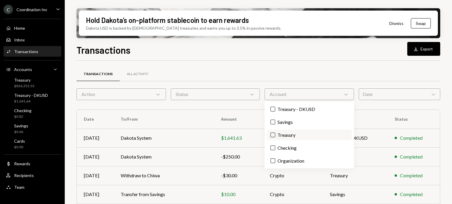
click at [299, 134] on label "Treasury" at bounding box center [309, 135] width 84 height 11
click at [275, 134] on button "Treasury" at bounding box center [272, 135] width 5 height 5
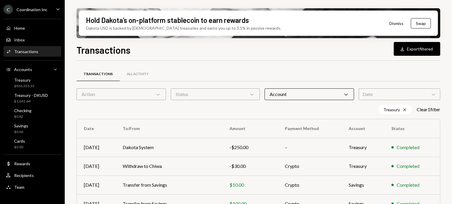
click at [271, 68] on div "Transactions All Activity" at bounding box center [257, 74] width 363 height 15
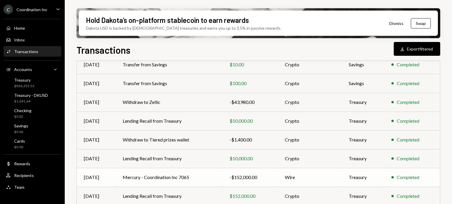
scroll to position [140, 0]
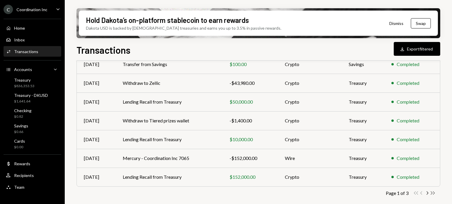
click at [432, 193] on icon "Double Arrow Right" at bounding box center [433, 194] width 6 height 6
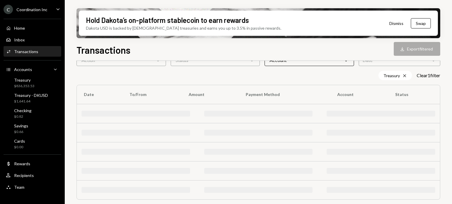
scroll to position [0, 0]
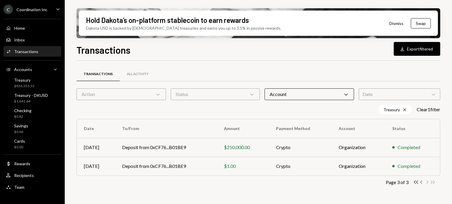
click at [422, 182] on icon "Chevron Left" at bounding box center [421, 183] width 6 height 6
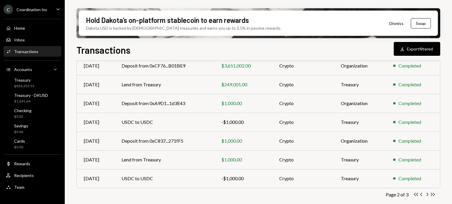
scroll to position [140, 0]
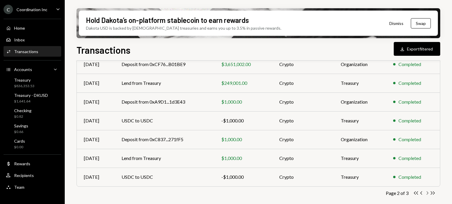
click at [427, 193] on icon "Chevron Right" at bounding box center [427, 194] width 6 height 6
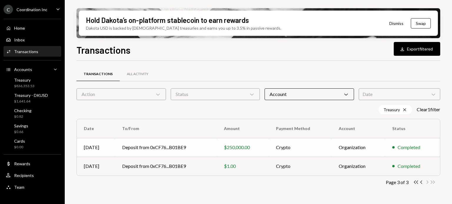
scroll to position [0, 0]
click at [421, 182] on icon "Chevron Left" at bounding box center [421, 183] width 6 height 6
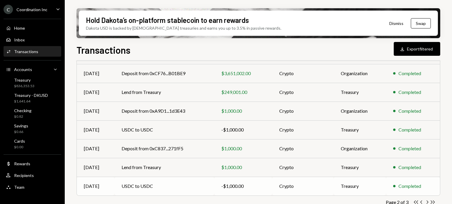
scroll to position [140, 0]
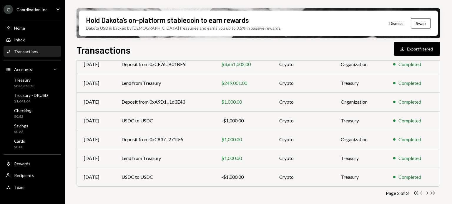
click at [420, 194] on icon "Chevron Left" at bounding box center [421, 194] width 6 height 6
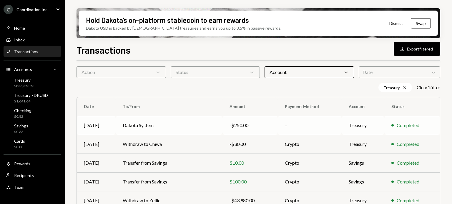
scroll to position [81, 0]
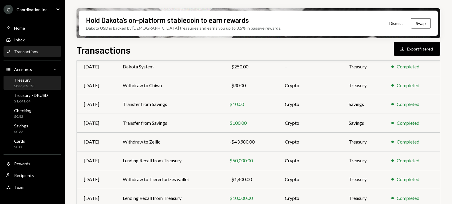
click at [26, 84] on div "$836,353.53" at bounding box center [24, 86] width 20 height 5
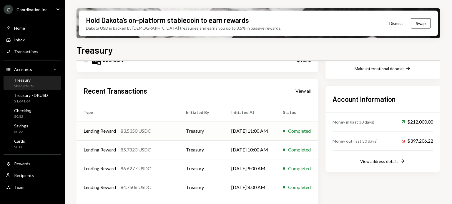
scroll to position [159, 0]
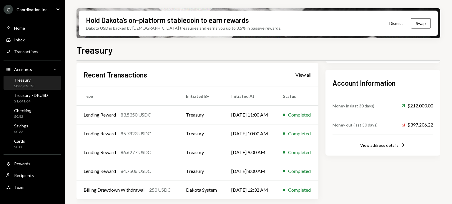
click at [30, 77] on div "Treasury $836,353.53" at bounding box center [32, 83] width 53 height 14
click at [35, 70] on div "Accounts Accounts Caret Down" at bounding box center [32, 69] width 53 height 6
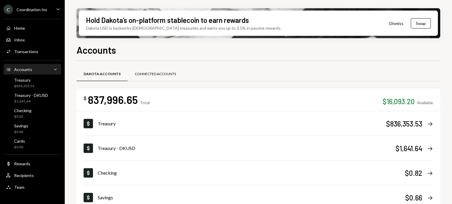
click at [163, 69] on div "Connected Accounts" at bounding box center [155, 74] width 55 height 14
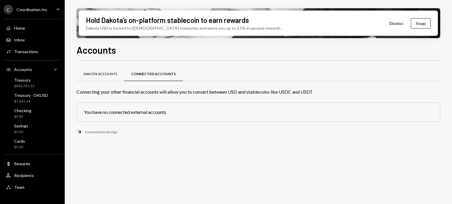
click at [108, 75] on div "Dakota Accounts" at bounding box center [100, 74] width 34 height 5
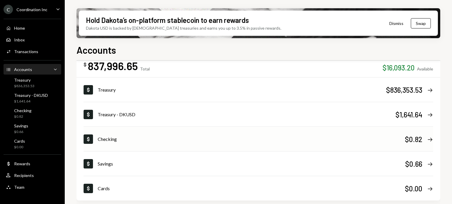
scroll to position [35, 0]
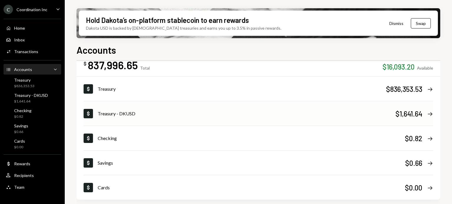
click at [252, 107] on div "Dollar Treasury - DKUSD $1,641.64 Right Arrow" at bounding box center [257, 114] width 349 height 24
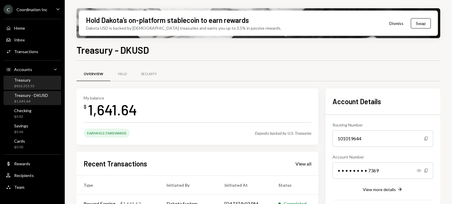
click at [29, 78] on div "Treasury" at bounding box center [24, 80] width 20 height 5
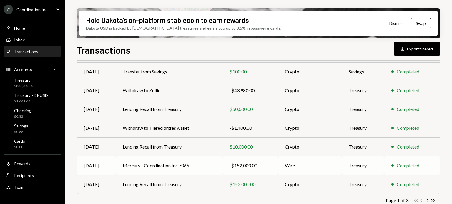
scroll to position [140, 0]
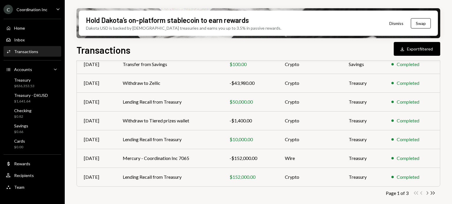
click at [427, 192] on icon "Chevron Right" at bounding box center [427, 194] width 6 height 6
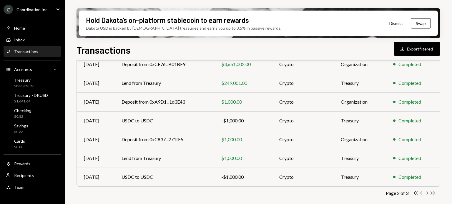
click at [426, 193] on icon "Chevron Right" at bounding box center [427, 194] width 6 height 6
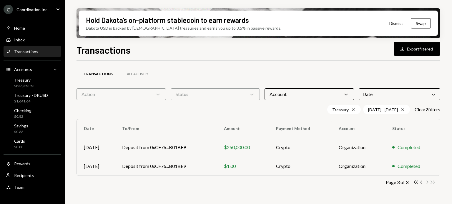
scroll to position [0, 0]
click at [421, 181] on icon "Chevron Left" at bounding box center [421, 183] width 6 height 6
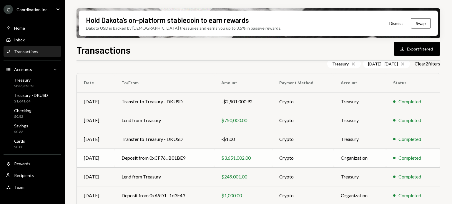
scroll to position [51, 0]
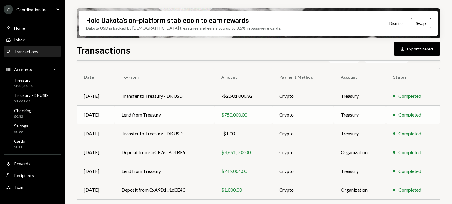
click at [256, 114] on div "$750,000.00" at bounding box center [243, 114] width 44 height 7
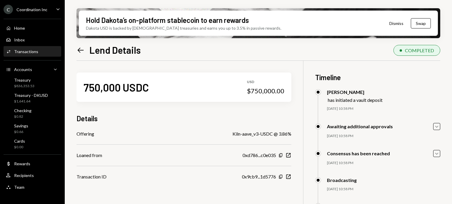
click at [82, 49] on icon "Left Arrow" at bounding box center [80, 50] width 8 height 8
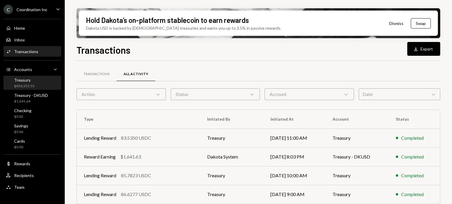
click at [44, 79] on div "Treasury $836,353.53" at bounding box center [32, 83] width 53 height 11
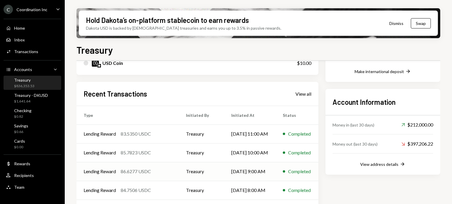
scroll to position [147, 0]
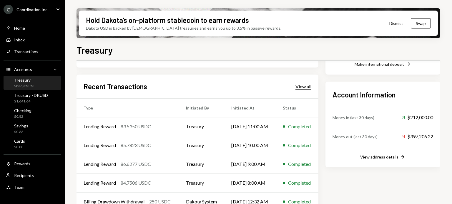
click at [309, 85] on div "View all" at bounding box center [303, 87] width 16 height 6
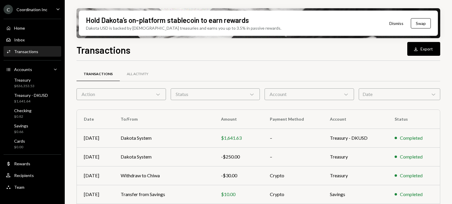
click at [130, 93] on div "Action Chevron Down" at bounding box center [120, 94] width 89 height 12
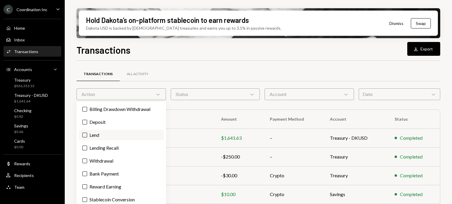
click at [115, 138] on label "Lend" at bounding box center [121, 135] width 85 height 11
click at [87, 138] on button "Lend" at bounding box center [84, 135] width 5 height 5
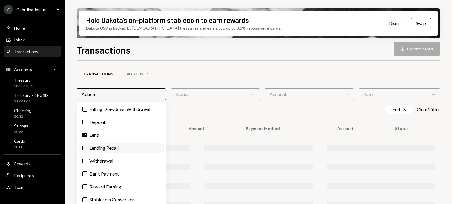
click at [124, 146] on label "Lending Recall" at bounding box center [121, 148] width 85 height 11
click at [87, 146] on button "Lending Recall" at bounding box center [84, 148] width 5 height 5
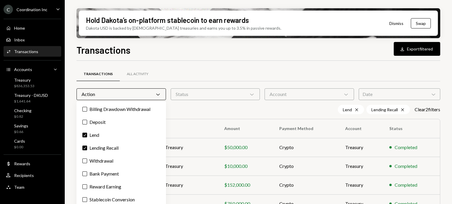
click at [199, 66] on div "Transactions All Activity Action Chevron Down Status Chevron Down Account Chevr…" at bounding box center [257, 162] width 363 height 202
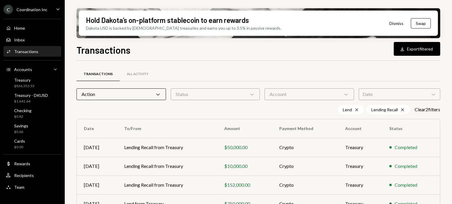
click at [296, 90] on div "Account Chevron Down" at bounding box center [308, 94] width 89 height 12
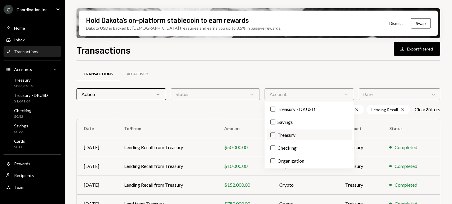
click at [295, 134] on label "Treasury" at bounding box center [309, 135] width 84 height 11
click at [275, 134] on button "Treasury" at bounding box center [272, 135] width 5 height 5
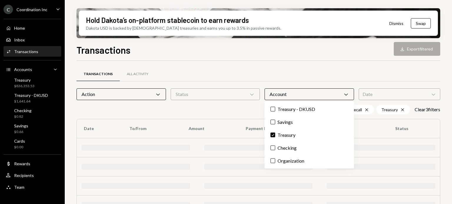
click at [255, 70] on div "Transactions All Activity" at bounding box center [257, 74] width 363 height 15
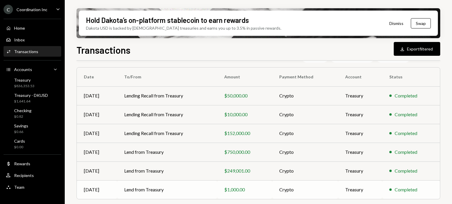
scroll to position [52, 0]
click at [188, 192] on td "Lend from Treasury" at bounding box center [167, 190] width 100 height 19
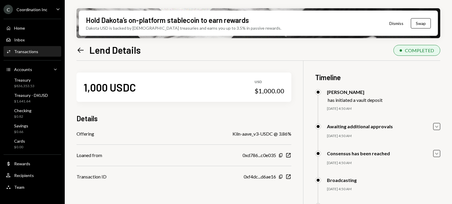
click at [78, 50] on icon at bounding box center [81, 50] width 6 height 5
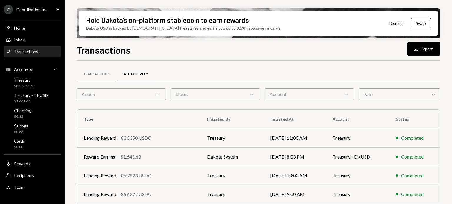
click at [146, 96] on div "Action Chevron Down" at bounding box center [120, 94] width 89 height 12
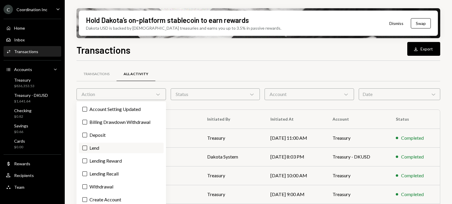
click at [107, 151] on label "Lend" at bounding box center [121, 148] width 85 height 11
click at [87, 151] on button "Lend" at bounding box center [84, 148] width 5 height 5
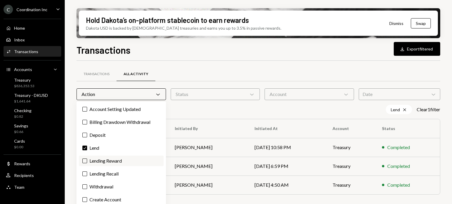
click at [113, 159] on label "Lending Reward" at bounding box center [121, 161] width 85 height 11
click at [87, 159] on button "Lending Reward" at bounding box center [84, 161] width 5 height 5
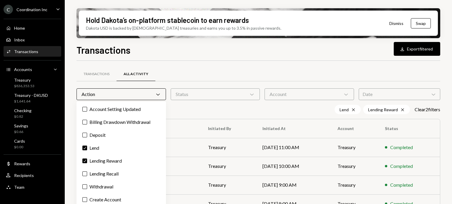
click at [285, 91] on div "Account Chevron Down" at bounding box center [308, 94] width 89 height 12
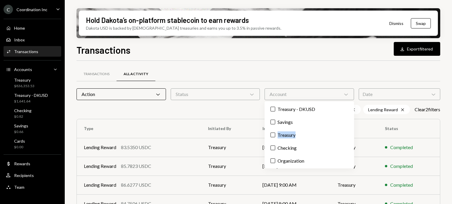
drag, startPoint x: 300, startPoint y: 137, endPoint x: 287, endPoint y: 116, distance: 24.8
click at [300, 137] on label "Treasury" at bounding box center [309, 135] width 84 height 11
click at [279, 63] on div "Transactions All Activity Action Chevron Down Status Chevron Down Account Chevr…" at bounding box center [257, 206] width 363 height 290
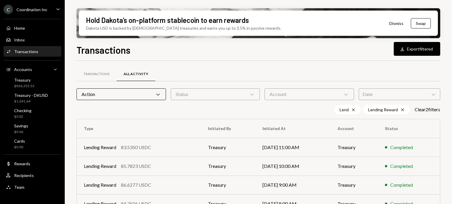
click at [127, 96] on div "Action Chevron Down" at bounding box center [120, 94] width 89 height 12
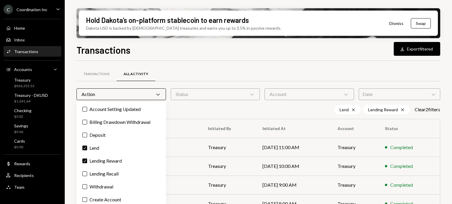
click at [212, 58] on div "Transactions Download Export filtered Transactions All Activity Action Chevron …" at bounding box center [257, 141] width 363 height 196
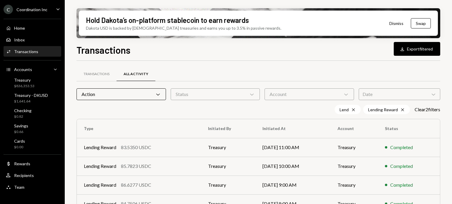
click at [326, 93] on div "Account Chevron Down" at bounding box center [308, 94] width 89 height 12
click at [288, 78] on div "Transactions All Activity" at bounding box center [257, 74] width 363 height 15
click at [143, 96] on div "Action Chevron Down" at bounding box center [120, 94] width 89 height 12
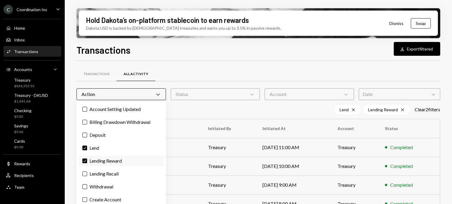
click at [101, 166] on label "Check Lending Reward" at bounding box center [121, 161] width 85 height 11
click at [87, 163] on button "Check" at bounding box center [84, 161] width 5 height 5
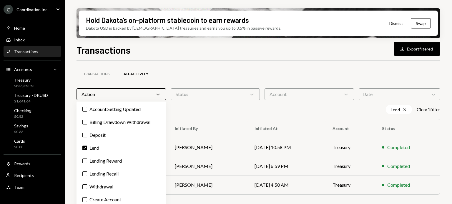
drag, startPoint x: 104, startPoint y: 177, endPoint x: 221, endPoint y: 111, distance: 134.0
click at [104, 177] on label "Lending Recall" at bounding box center [121, 174] width 85 height 11
click at [87, 176] on button "Lending Recall" at bounding box center [84, 174] width 5 height 5
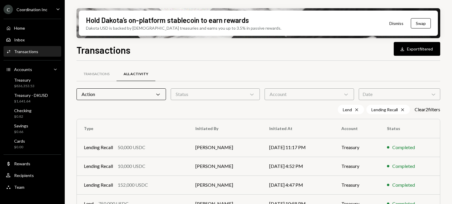
click at [226, 65] on div "Transactions All Activity Action Chevron Down Status Chevron Down Account Chevr…" at bounding box center [257, 162] width 363 height 202
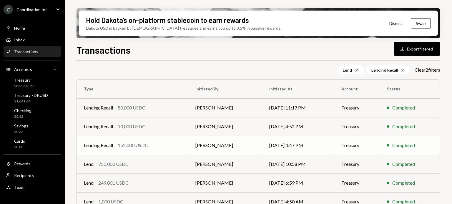
scroll to position [52, 0]
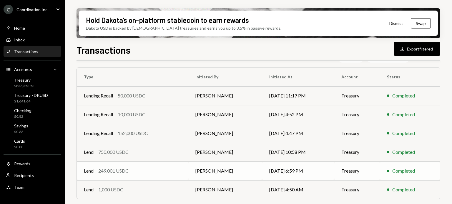
click at [142, 169] on div "Lend 249,001 USDC" at bounding box center [132, 171] width 97 height 7
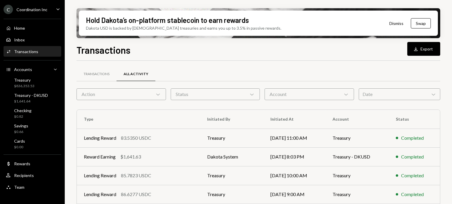
click at [121, 93] on div "Action Chevron Down" at bounding box center [120, 94] width 89 height 12
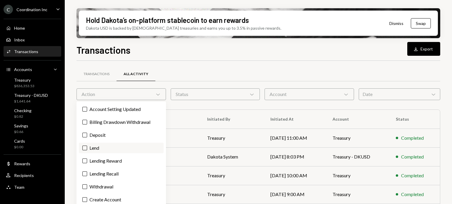
click at [107, 145] on label "Lend" at bounding box center [121, 148] width 85 height 11
click at [87, 146] on button "Lend" at bounding box center [84, 148] width 5 height 5
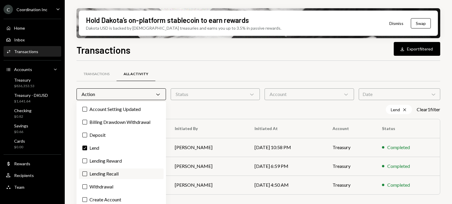
click at [122, 172] on label "Lending Recall" at bounding box center [121, 174] width 85 height 11
click at [87, 172] on button "Lending Recall" at bounding box center [84, 174] width 5 height 5
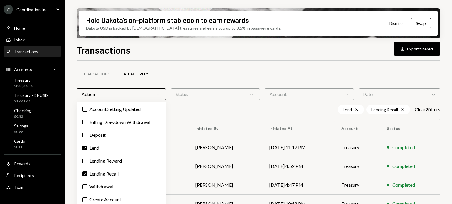
click at [310, 91] on div "Account Chevron Down" at bounding box center [308, 94] width 89 height 12
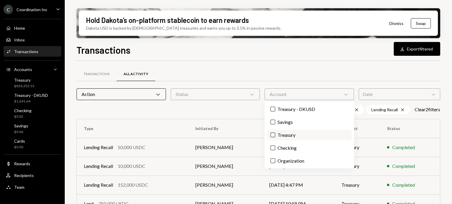
click at [297, 134] on label "Treasury" at bounding box center [309, 135] width 84 height 11
click at [275, 134] on button "Treasury" at bounding box center [272, 135] width 5 height 5
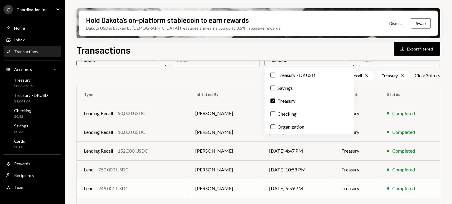
scroll to position [52, 0]
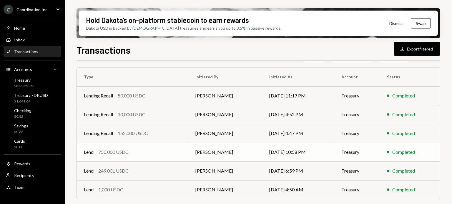
click at [127, 153] on div "750,000 USDC" at bounding box center [113, 152] width 30 height 7
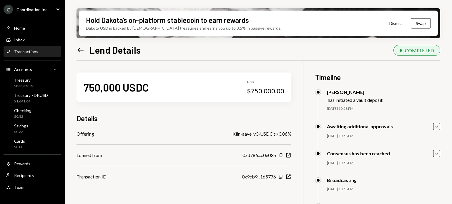
click at [82, 53] on icon "Left Arrow" at bounding box center [80, 50] width 8 height 8
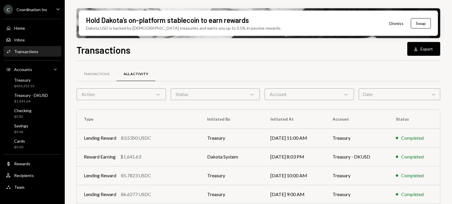
click at [127, 96] on div "Action Chevron Down" at bounding box center [120, 94] width 89 height 12
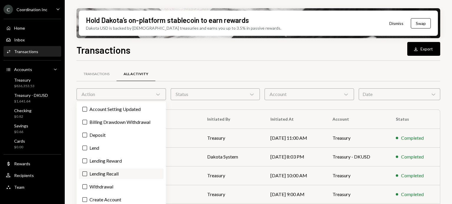
drag, startPoint x: 88, startPoint y: 149, endPoint x: 95, endPoint y: 171, distance: 23.1
click at [88, 149] on label "Lend" at bounding box center [121, 148] width 85 height 11
click at [87, 149] on button "Lend" at bounding box center [84, 148] width 5 height 5
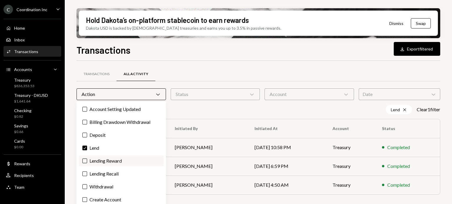
drag, startPoint x: 94, startPoint y: 175, endPoint x: 112, endPoint y: 164, distance: 20.6
click at [94, 176] on label "Lending Recall" at bounding box center [121, 174] width 85 height 11
click at [87, 176] on button "Lending Recall" at bounding box center [84, 174] width 5 height 5
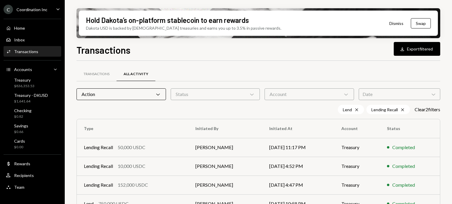
click at [293, 90] on div "Account Chevron Down" at bounding box center [308, 94] width 89 height 12
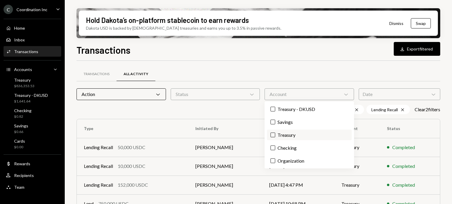
click at [290, 133] on label "Treasury" at bounding box center [309, 135] width 84 height 11
click at [275, 133] on button "Treasury" at bounding box center [272, 135] width 5 height 5
click at [266, 66] on div "Transactions All Activity Action Chevron Down Status Chevron Down Account Chevr…" at bounding box center [257, 162] width 363 height 202
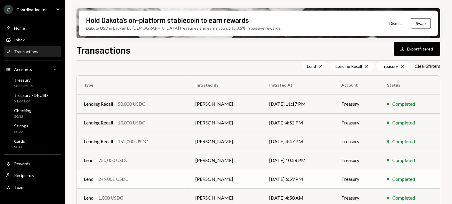
scroll to position [52, 0]
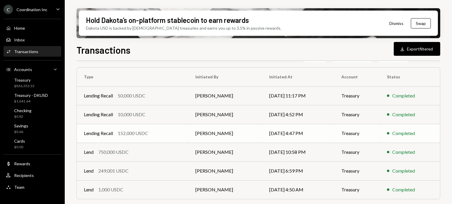
click at [156, 133] on div "Lending Recall 152,000 USDC" at bounding box center [132, 133] width 97 height 7
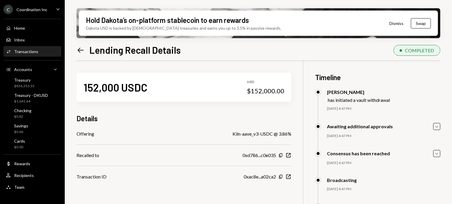
scroll to position [29, 0]
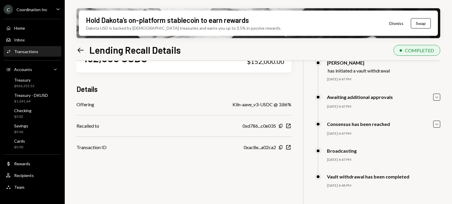
click at [82, 51] on icon "Left Arrow" at bounding box center [80, 50] width 8 height 8
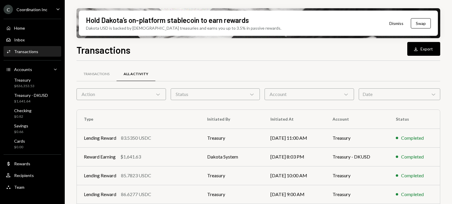
click at [133, 94] on div "Action Chevron Down" at bounding box center [120, 94] width 89 height 12
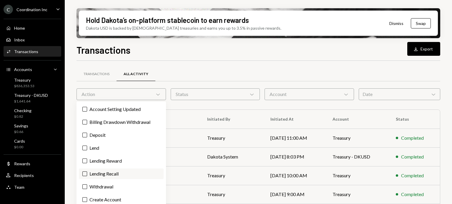
click at [100, 173] on label "Lending Recall" at bounding box center [121, 174] width 85 height 11
click at [87, 173] on button "Lending Recall" at bounding box center [84, 174] width 5 height 5
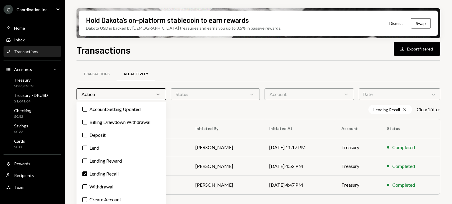
click at [303, 96] on div "Account Chevron Down" at bounding box center [308, 94] width 89 height 12
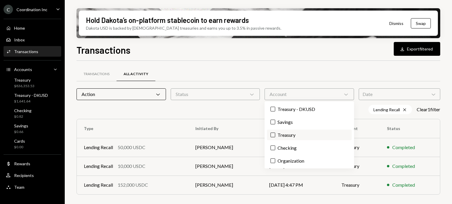
click at [292, 133] on label "Treasury" at bounding box center [309, 135] width 84 height 11
click at [275, 133] on button "Treasury" at bounding box center [272, 135] width 5 height 5
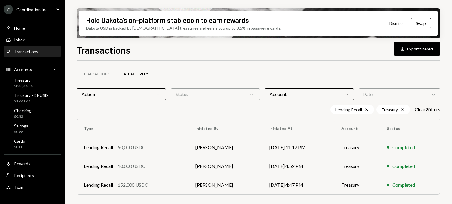
click at [248, 52] on div "Transactions Download Export filtered" at bounding box center [257, 49] width 363 height 13
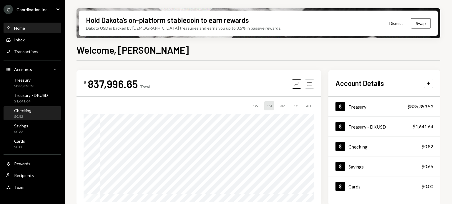
click at [31, 107] on div "Checking $0.82" at bounding box center [32, 114] width 53 height 14
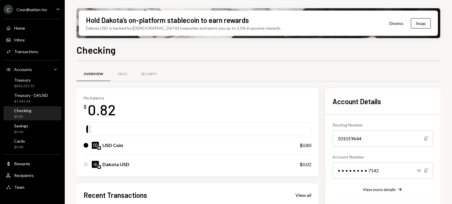
scroll to position [120, 0]
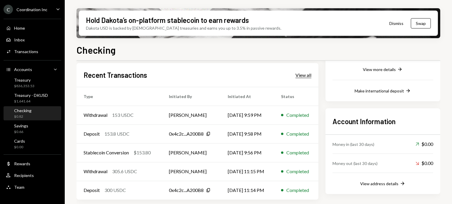
click at [305, 73] on div "View all" at bounding box center [303, 75] width 16 height 6
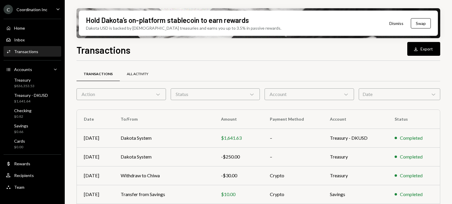
click at [136, 75] on div "All Activity" at bounding box center [137, 74] width 21 height 5
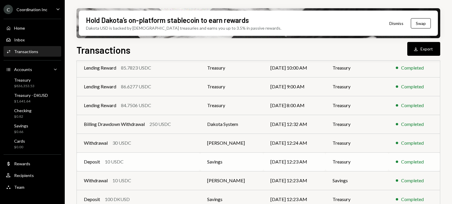
scroll to position [130, 0]
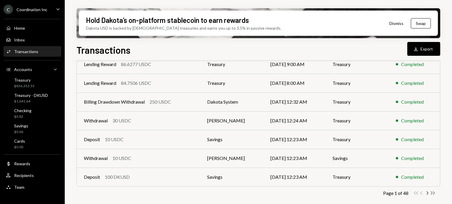
click at [433, 193] on icon "Double Arrow Right" at bounding box center [433, 194] width 6 height 6
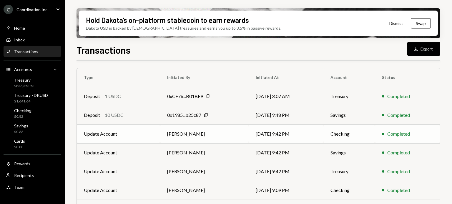
scroll to position [34, 0]
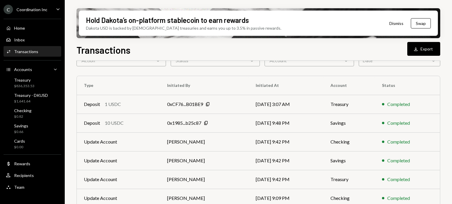
click at [142, 64] on div "Action Chevron Down" at bounding box center [120, 61] width 89 height 12
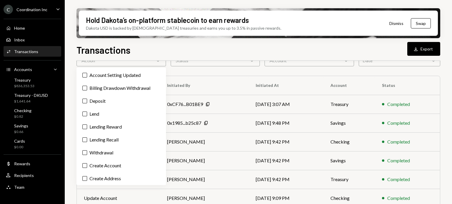
click at [142, 64] on div "Action Chevron Down" at bounding box center [120, 61] width 89 height 12
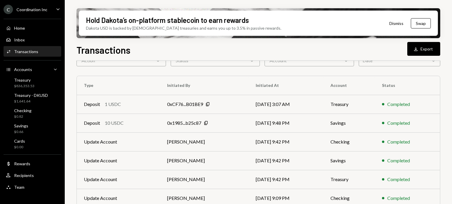
click at [199, 68] on div "Transactions All Activity Action Chevron Down Status Chevron Down Account Chevr…" at bounding box center [257, 153] width 363 height 234
click at [345, 68] on div "Transactions All Activity Action Chevron Down Status Chevron Down Account Chevr…" at bounding box center [257, 153] width 363 height 234
click at [330, 62] on div "Account Chevron Down" at bounding box center [308, 61] width 89 height 12
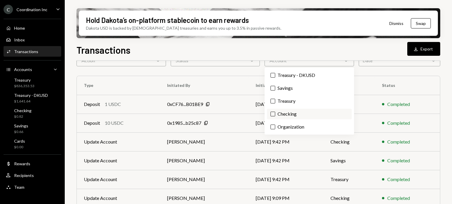
click at [283, 115] on label "Checking" at bounding box center [309, 114] width 84 height 11
click at [275, 115] on button "Checking" at bounding box center [272, 114] width 5 height 5
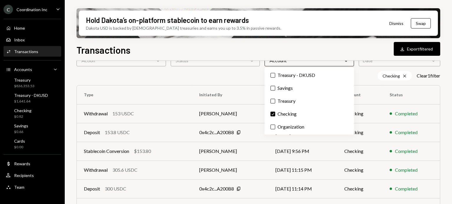
click at [244, 72] on div "Checking Cross Clear 1 filter" at bounding box center [257, 75] width 363 height 9
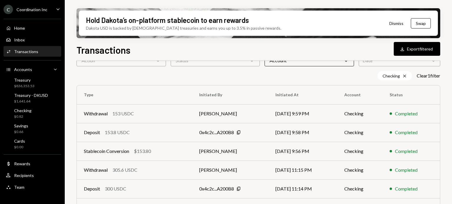
scroll to position [140, 0]
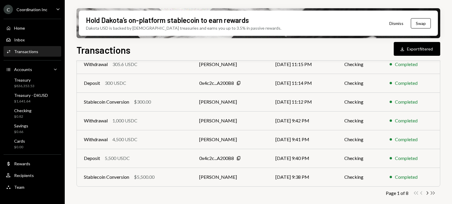
click at [431, 194] on icon "Double Arrow Right" at bounding box center [433, 194] width 6 height 6
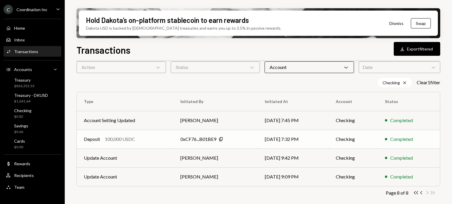
scroll to position [27, 0]
click at [238, 138] on div "0xCF76...B01BE9 Copy" at bounding box center [215, 139] width 70 height 7
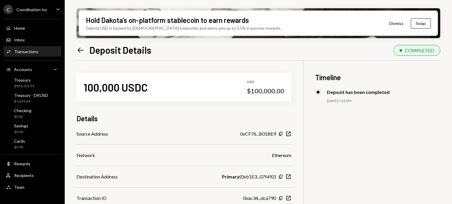
click at [78, 48] on icon "Left Arrow" at bounding box center [80, 50] width 8 height 8
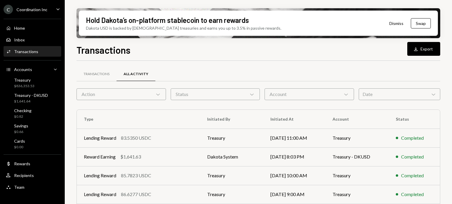
click at [325, 95] on div "Account Chevron Down" at bounding box center [308, 94] width 89 height 12
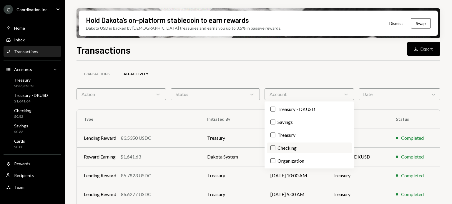
click at [283, 146] on label "Checking" at bounding box center [309, 148] width 84 height 11
click at [275, 146] on button "Checking" at bounding box center [272, 148] width 5 height 5
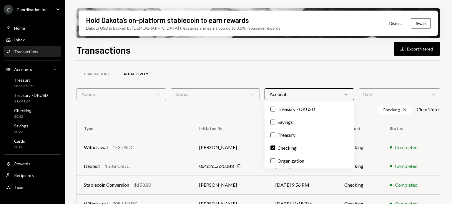
click at [304, 72] on div "Transactions All Activity" at bounding box center [257, 74] width 363 height 15
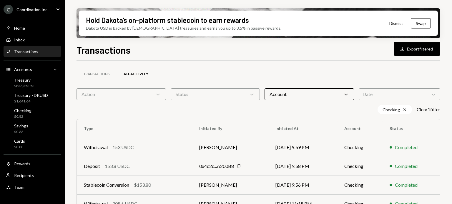
click at [369, 96] on div "Date Chevron Down" at bounding box center [398, 94] width 81 height 12
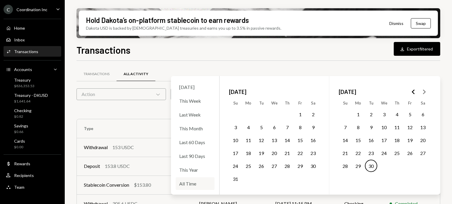
click at [194, 182] on div "All Time" at bounding box center [195, 184] width 39 height 13
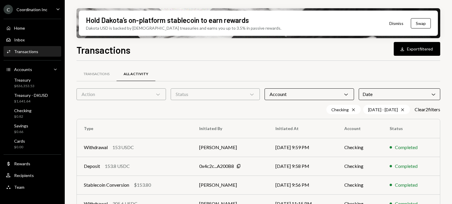
click at [154, 51] on div "Transactions Download Export filtered" at bounding box center [257, 49] width 363 height 13
click at [134, 96] on div "Action Chevron Down" at bounding box center [120, 94] width 89 height 12
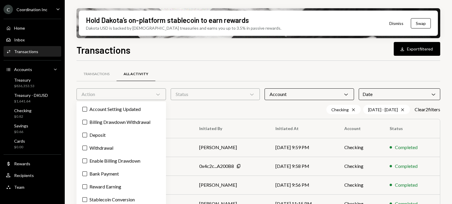
click at [134, 96] on div "Action Chevron Down" at bounding box center [120, 94] width 89 height 12
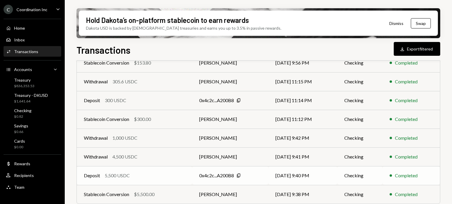
scroll to position [140, 0]
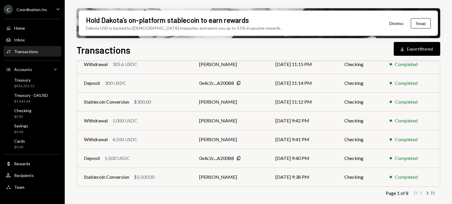
click at [434, 193] on icon "button" at bounding box center [432, 193] width 4 height 3
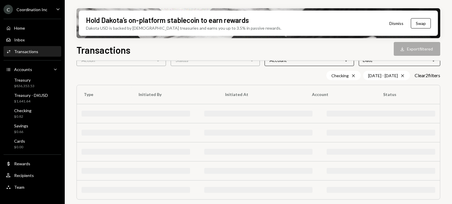
scroll to position [27, 0]
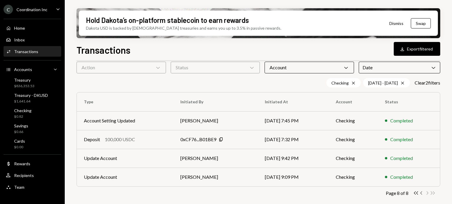
click at [421, 193] on icon "Chevron Left" at bounding box center [421, 194] width 6 height 6
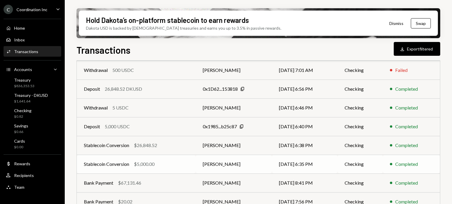
scroll to position [140, 0]
